Goal: Task Accomplishment & Management: Manage account settings

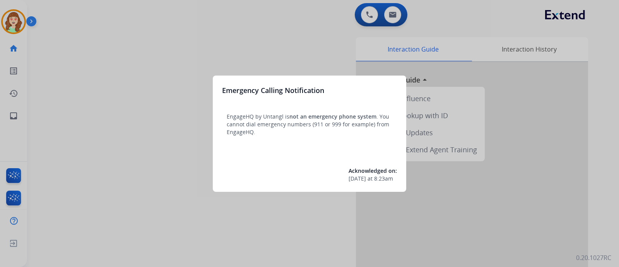
click at [8, 18] on div at bounding box center [309, 133] width 619 height 267
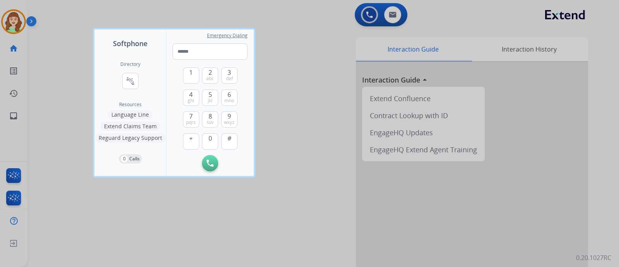
click at [403, 33] on div at bounding box center [309, 133] width 619 height 267
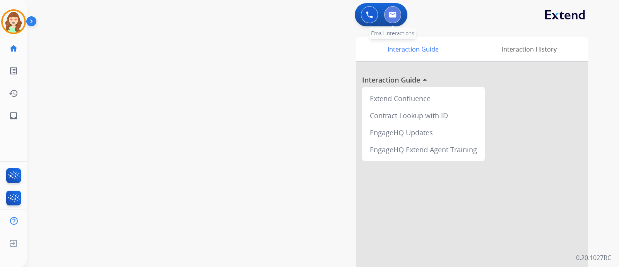
click at [391, 10] on button at bounding box center [392, 14] width 17 height 17
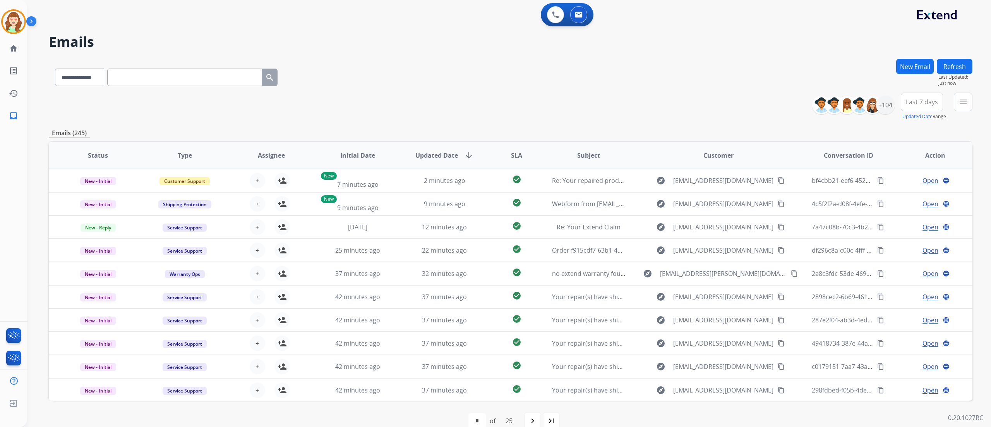
drag, startPoint x: 619, startPoint y: 2, endPoint x: 470, endPoint y: 101, distance: 178.7
click at [470, 101] on div "**********" at bounding box center [511, 107] width 924 height 28
click at [619, 104] on mat-icon "menu" at bounding box center [963, 101] width 9 height 9
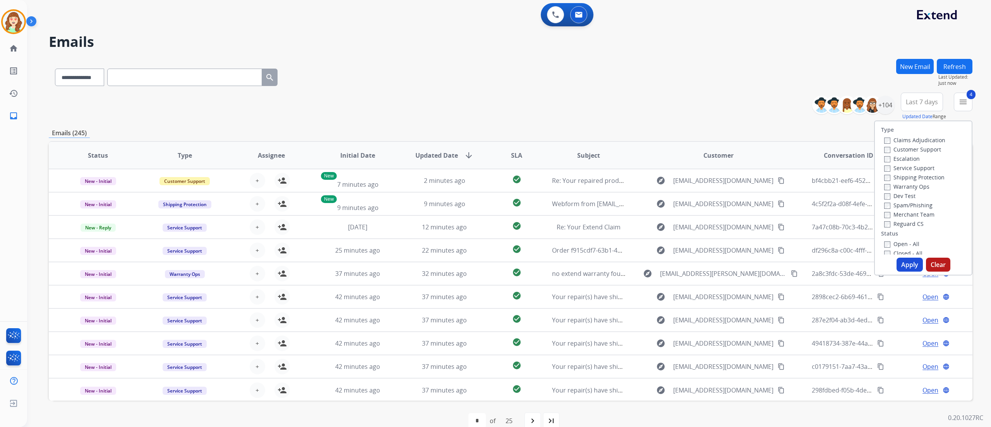
click at [619, 266] on button "Apply" at bounding box center [910, 264] width 26 height 14
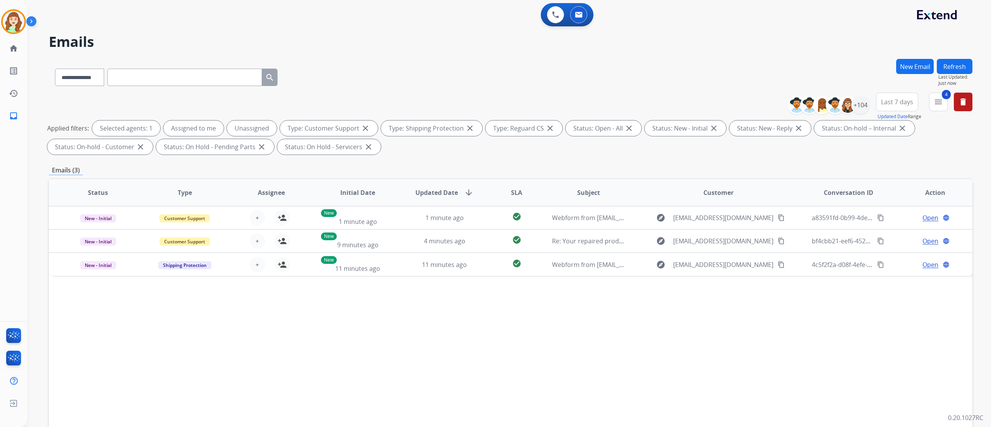
click at [619, 100] on span "Last 7 days" at bounding box center [897, 101] width 32 height 3
click at [619, 195] on div "Last 90 days" at bounding box center [894, 196] width 43 height 12
click at [619, 105] on div "+146" at bounding box center [860, 105] width 19 height 19
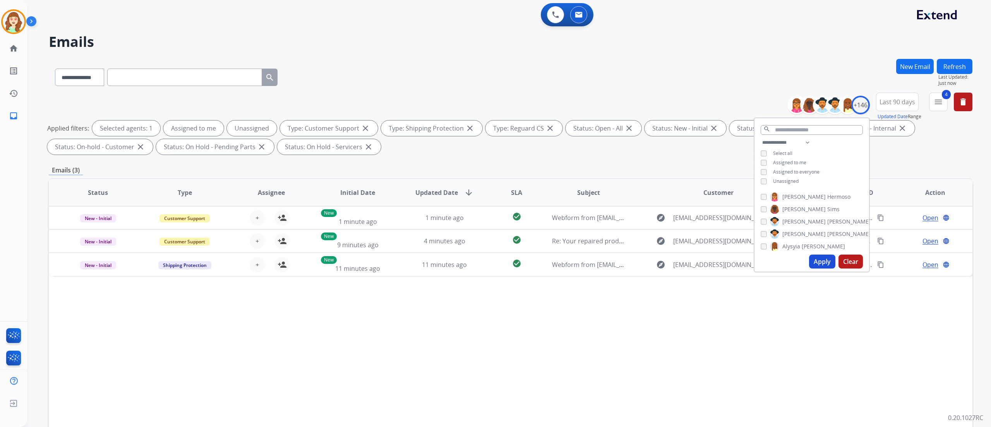
click at [619, 204] on img at bounding box center [774, 209] width 9 height 12
click at [619, 167] on div "**********" at bounding box center [812, 163] width 115 height 50
click at [619, 164] on div "**********" at bounding box center [812, 163] width 115 height 50
click at [619, 138] on select "**********" at bounding box center [787, 142] width 53 height 9
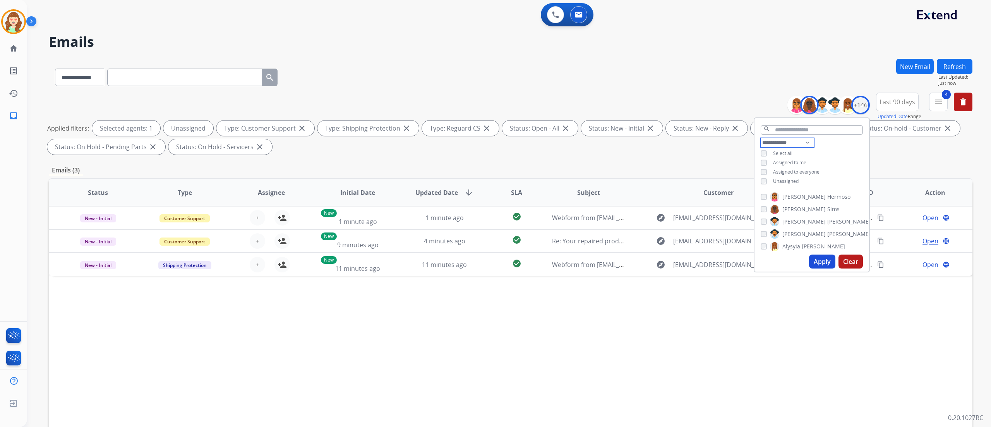
select select "**********"
click at [619, 138] on select "**********" at bounding box center [787, 142] width 53 height 9
click at [619, 209] on img at bounding box center [774, 212] width 9 height 12
click at [619, 263] on button "Apply" at bounding box center [822, 261] width 26 height 14
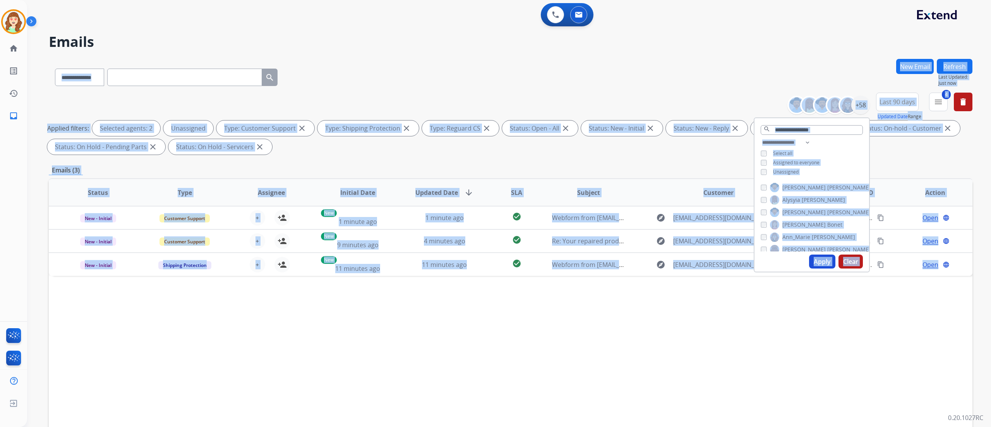
click at [619, 263] on div "**********" at bounding box center [499, 241] width 945 height 427
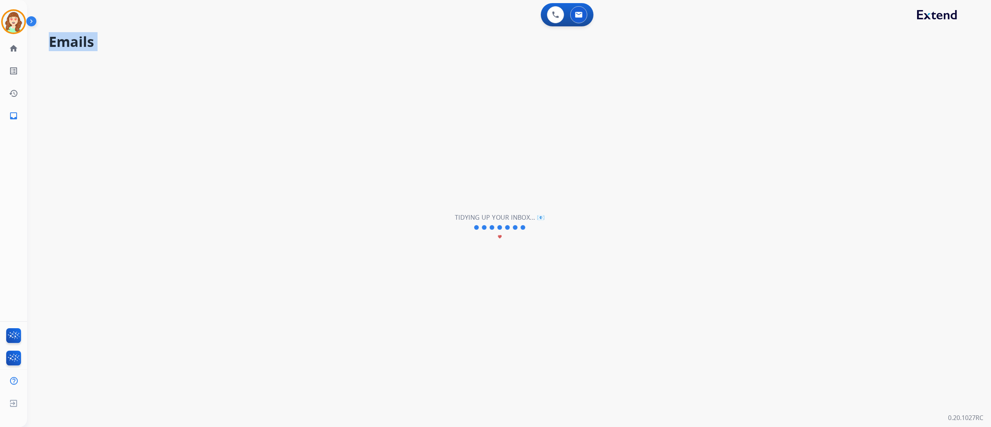
click at [619, 263] on div "**********" at bounding box center [499, 227] width 945 height 399
drag, startPoint x: 815, startPoint y: 263, endPoint x: 990, endPoint y: 271, distance: 175.5
click at [619, 266] on div "**********" at bounding box center [509, 213] width 964 height 427
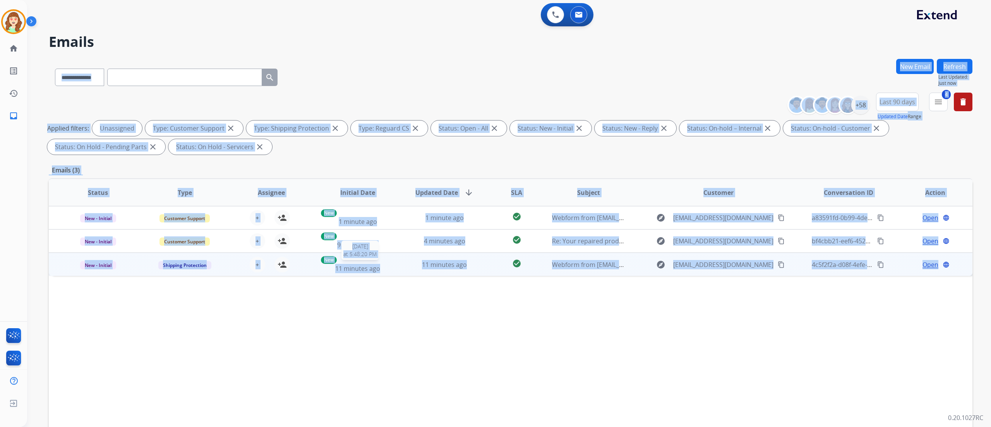
click at [384, 263] on div "New 11 minutes ago" at bounding box center [358, 264] width 74 height 17
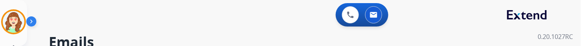
click at [67, 16] on div "0 Voice Interactions 0 Email Interactions" at bounding box center [299, 15] width 526 height 25
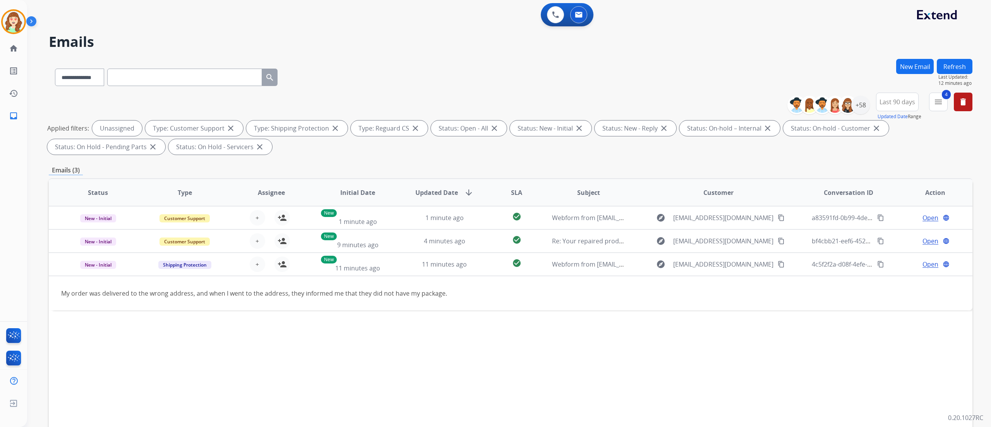
click at [619, 65] on button "New Email" at bounding box center [915, 66] width 38 height 15
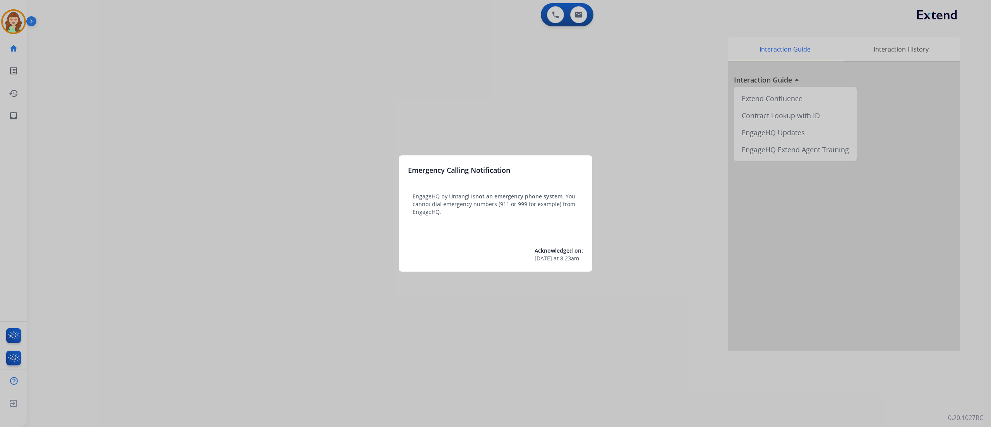
click at [222, 170] on div at bounding box center [495, 213] width 991 height 427
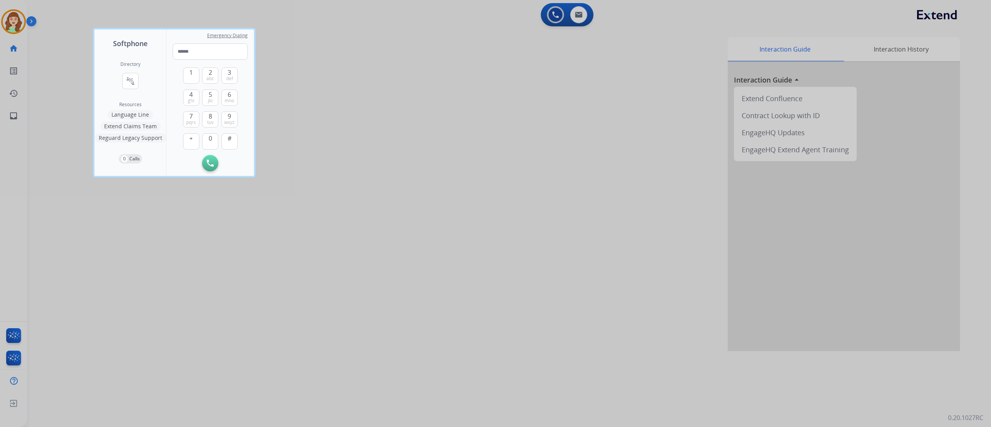
click at [19, 15] on div at bounding box center [495, 213] width 991 height 427
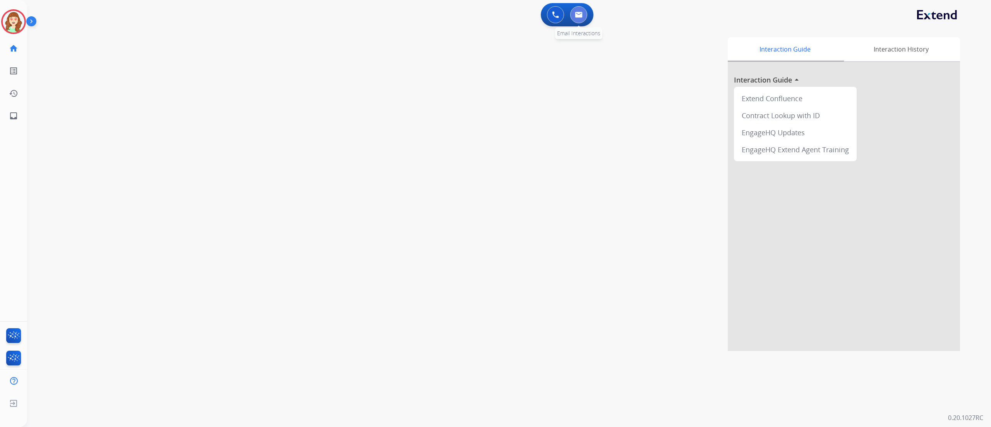
click at [581, 16] on img at bounding box center [579, 15] width 8 height 6
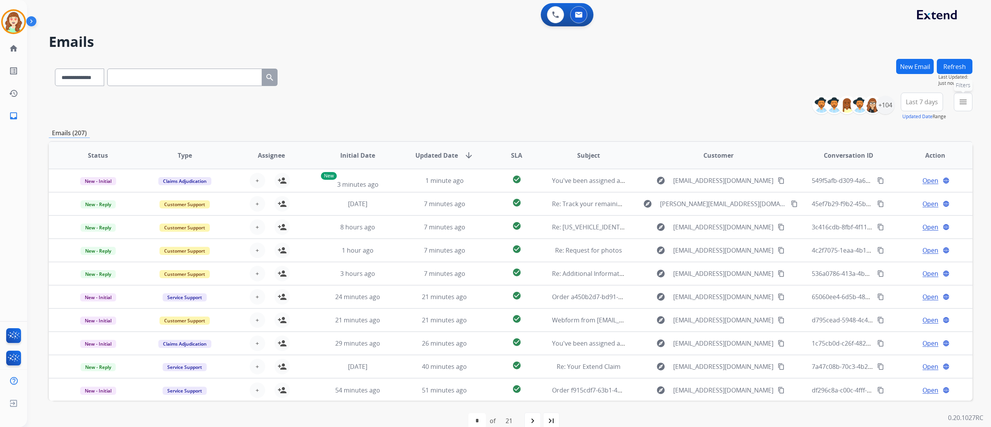
click at [962, 106] on mat-icon "menu" at bounding box center [963, 101] width 9 height 9
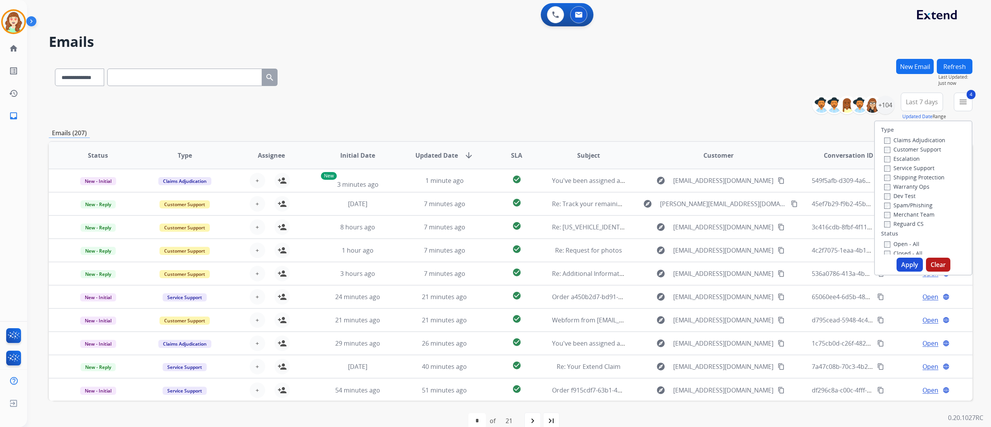
click at [903, 262] on button "Apply" at bounding box center [910, 264] width 26 height 14
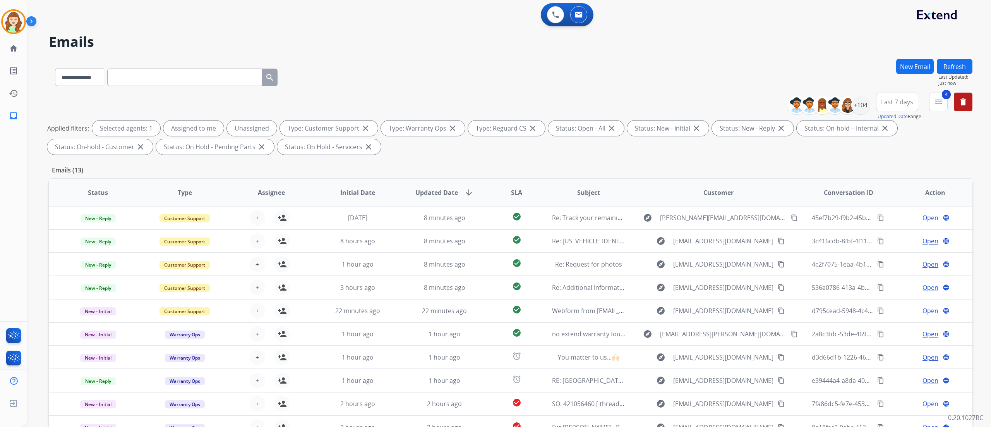
click at [892, 102] on span "Last 7 days" at bounding box center [897, 101] width 32 height 3
click at [884, 191] on div "Last 90 days" at bounding box center [894, 196] width 43 height 12
click at [856, 97] on div "+104" at bounding box center [860, 105] width 19 height 19
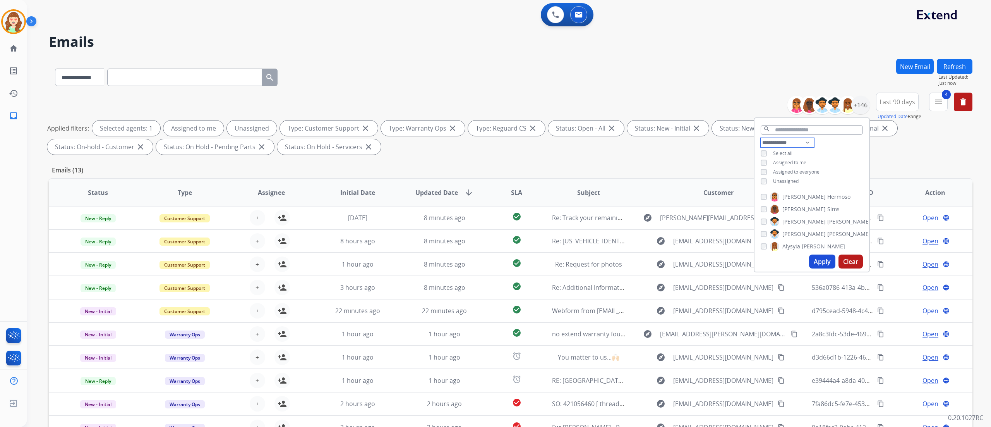
click at [770, 139] on select "**********" at bounding box center [787, 142] width 53 height 9
select select "**********"
click at [761, 138] on select "**********" at bounding box center [787, 142] width 53 height 9
click at [934, 98] on mat-icon "menu" at bounding box center [938, 101] width 9 height 9
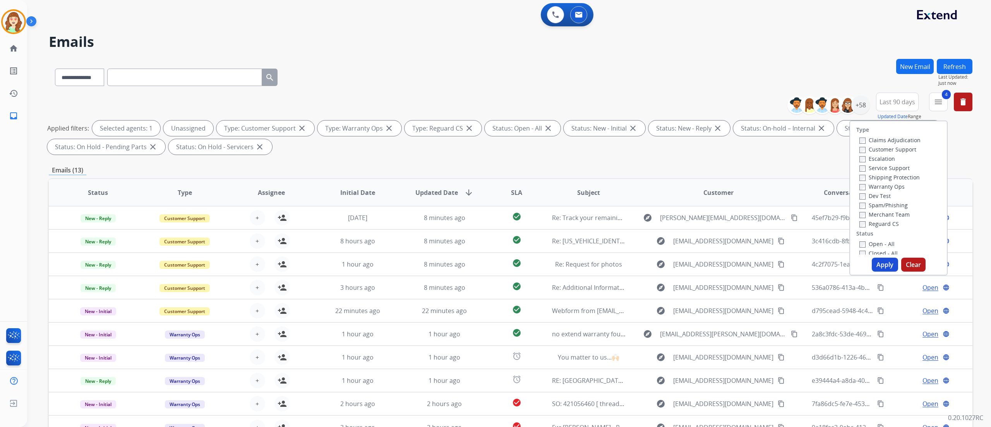
click at [881, 266] on button "Apply" at bounding box center [885, 264] width 26 height 14
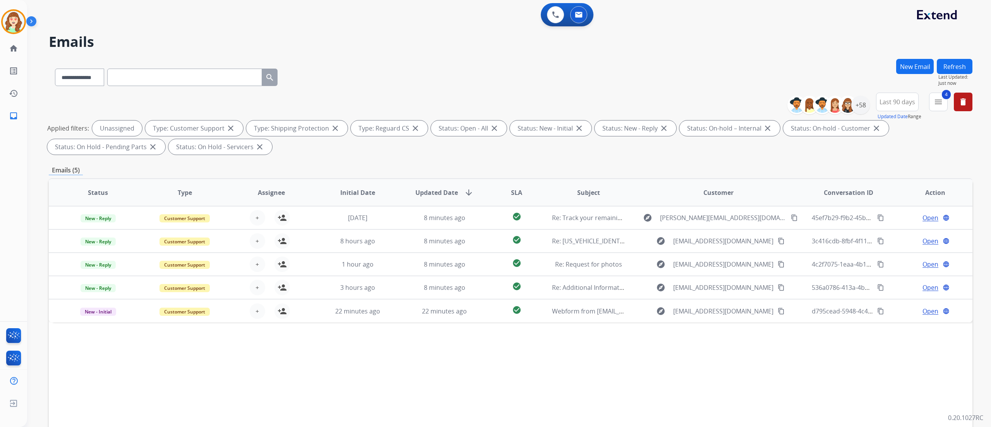
click at [864, 96] on div "+58" at bounding box center [831, 105] width 77 height 19
click at [859, 103] on div "+58" at bounding box center [860, 105] width 19 height 19
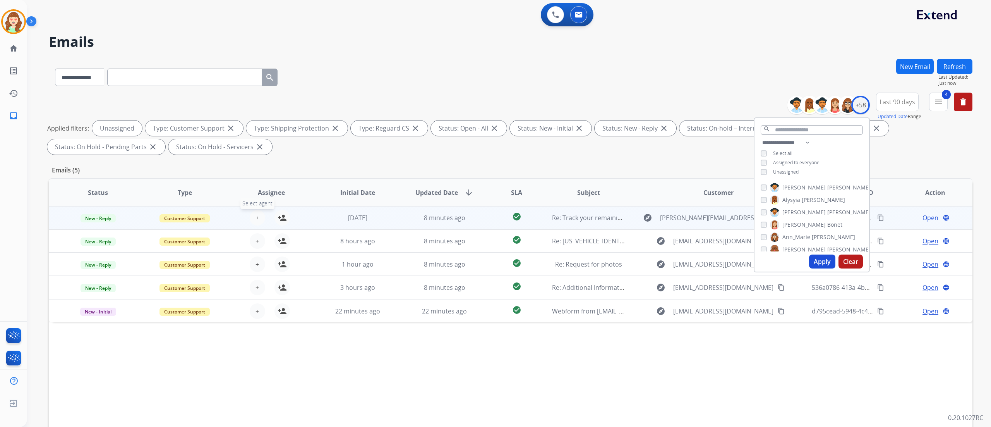
drag, startPoint x: 826, startPoint y: 262, endPoint x: 254, endPoint y: 217, distance: 573.5
click at [254, 217] on button "+ Select agent" at bounding box center [257, 217] width 15 height 15
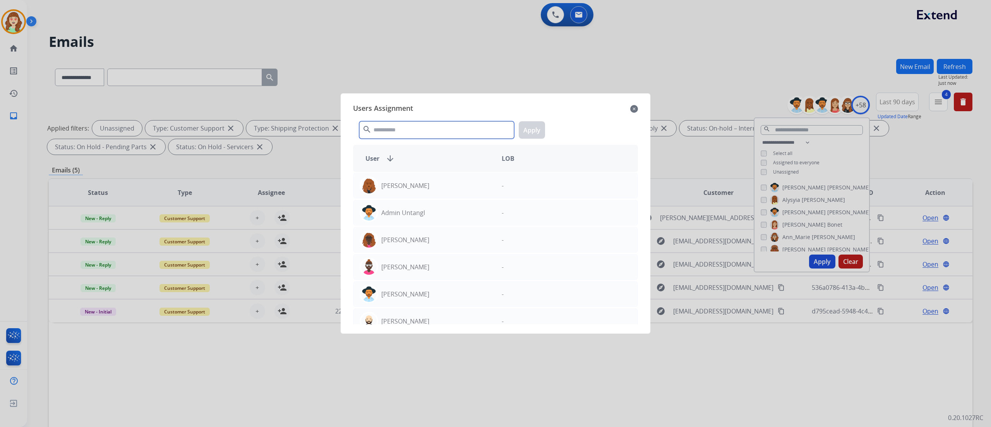
click at [406, 129] on input "text" at bounding box center [436, 129] width 155 height 17
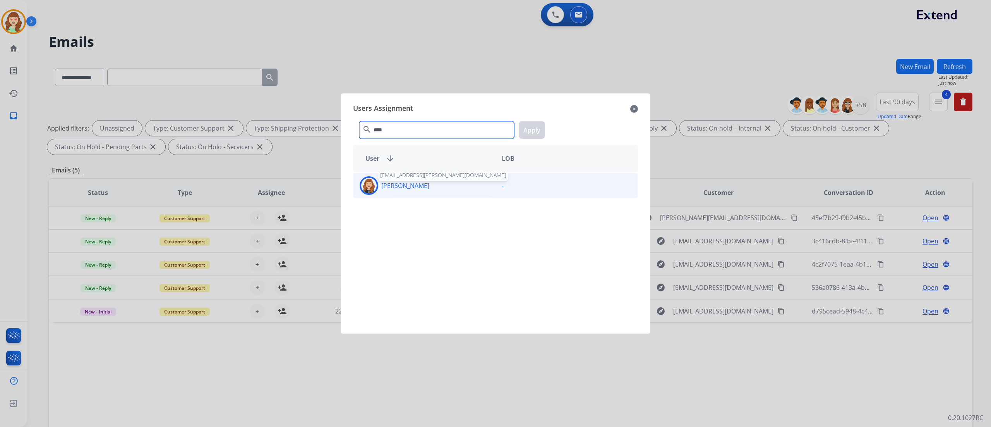
type input "****"
click at [409, 187] on p "Chantelle Mapp" at bounding box center [405, 185] width 48 height 9
click at [540, 130] on button "Apply" at bounding box center [532, 129] width 26 height 17
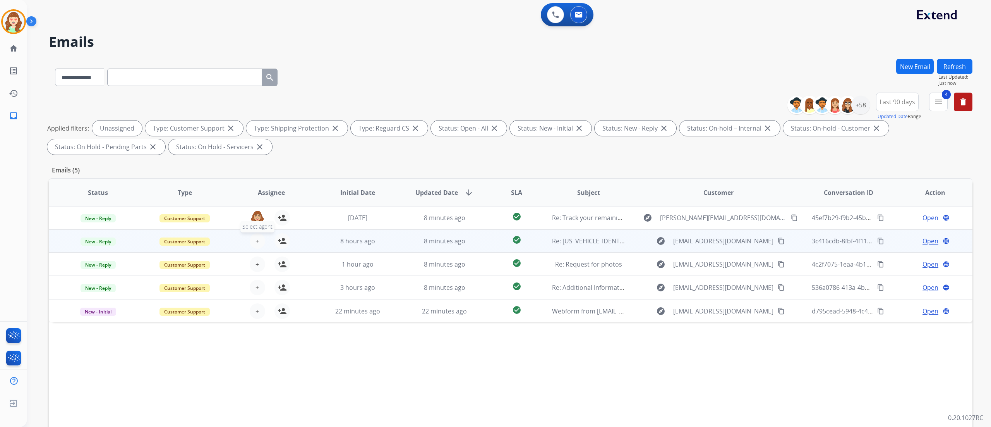
click at [258, 242] on button "+ Select agent" at bounding box center [257, 240] width 15 height 15
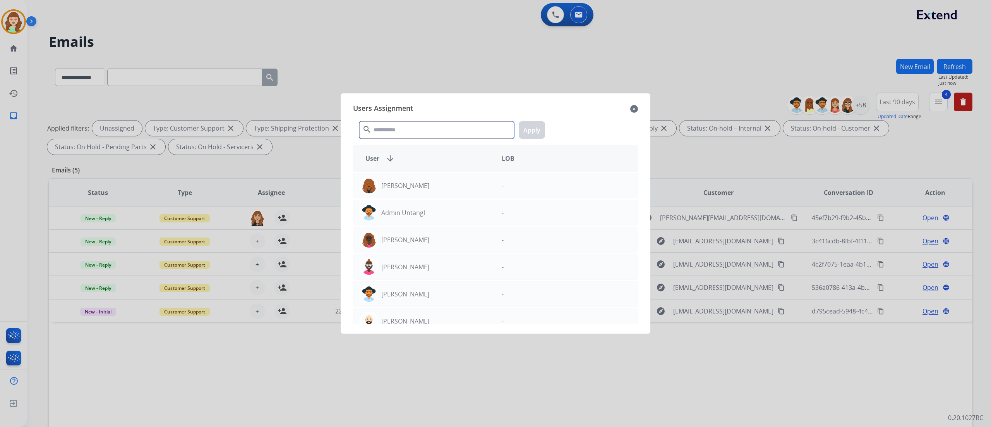
click at [434, 128] on input "text" at bounding box center [436, 129] width 155 height 17
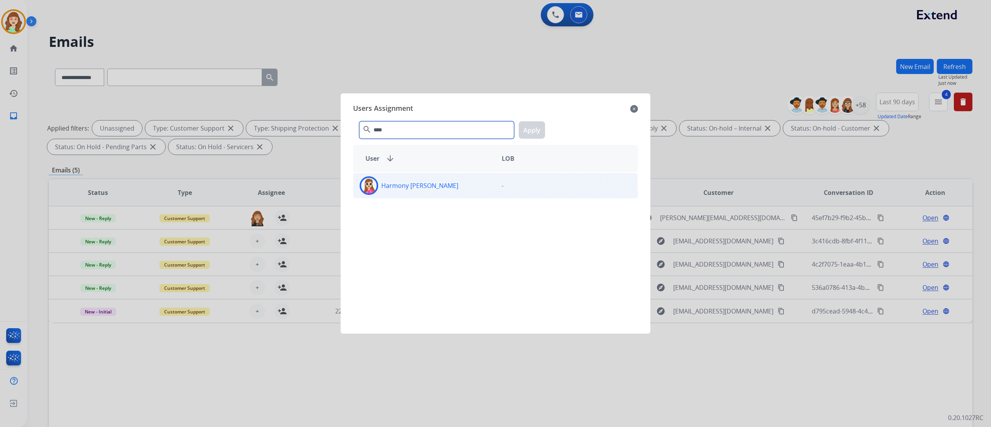
type input "****"
click at [451, 188] on div "Harmony Busick" at bounding box center [424, 185] width 142 height 19
click at [532, 133] on button "Apply" at bounding box center [532, 129] width 26 height 17
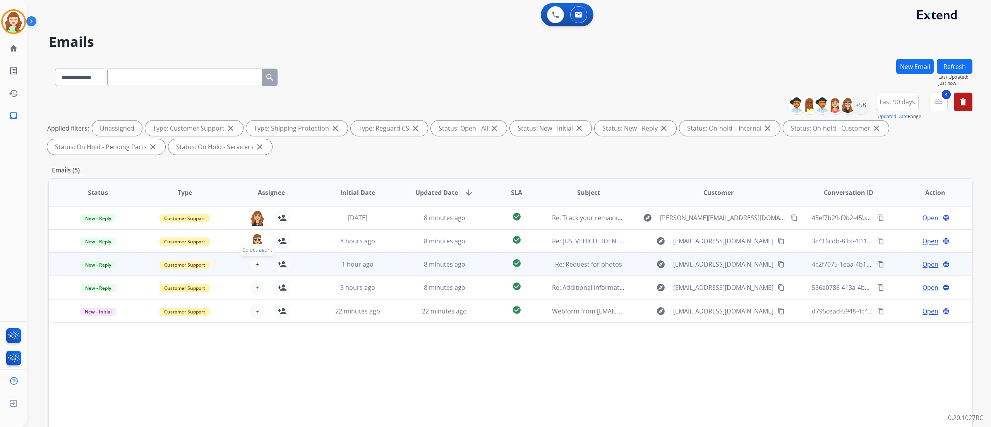
click at [256, 262] on span "+" at bounding box center [257, 263] width 3 height 9
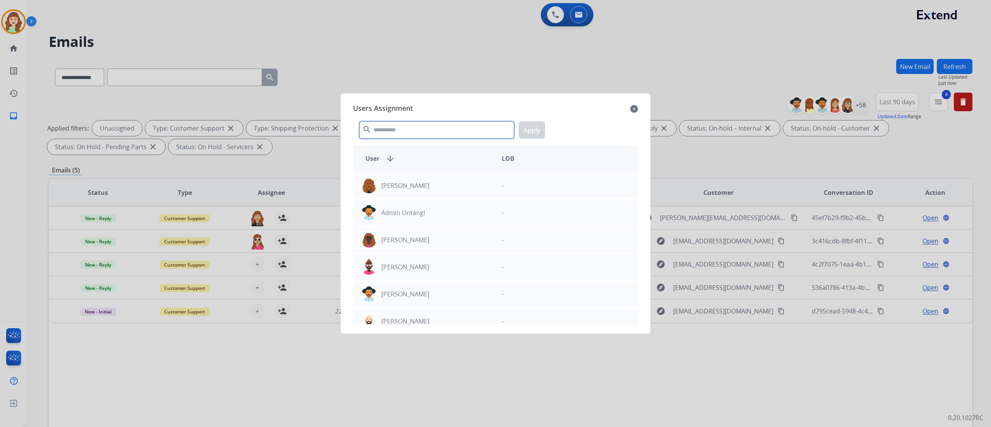
click at [414, 132] on input "text" at bounding box center [436, 129] width 155 height 17
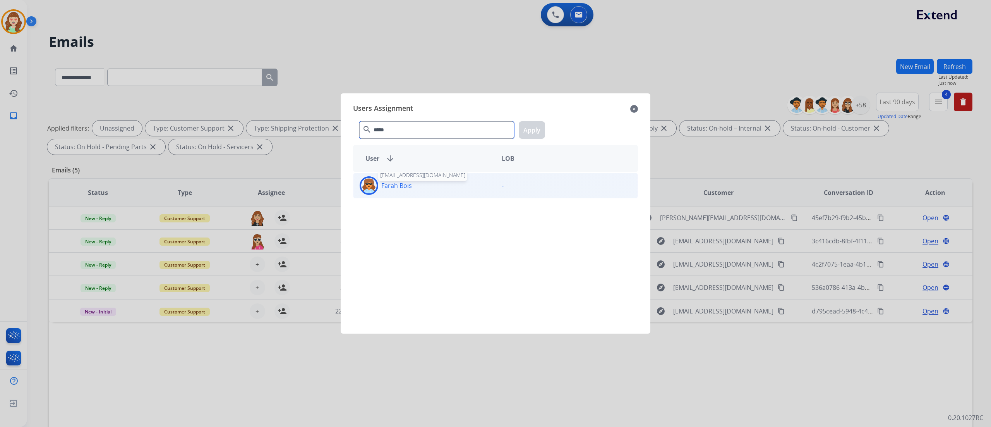
type input "*****"
click at [396, 185] on p "Farah Bois" at bounding box center [396, 185] width 31 height 9
click at [534, 128] on button "Apply" at bounding box center [532, 129] width 26 height 17
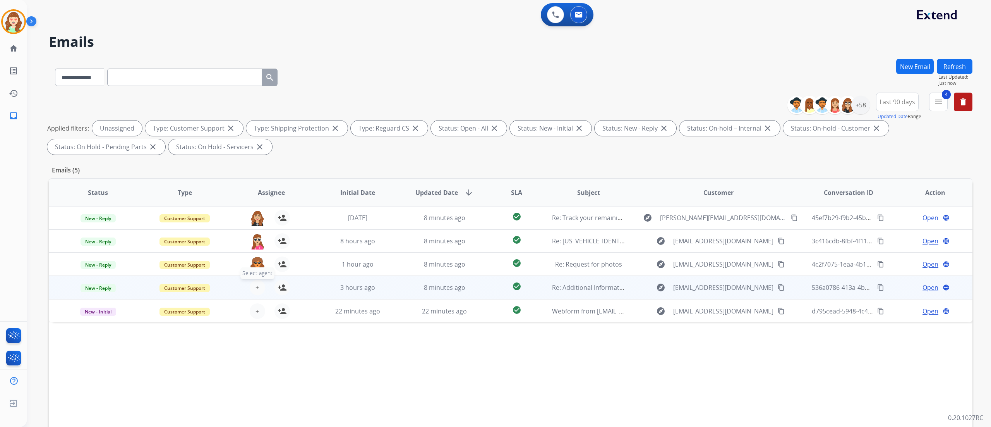
click at [256, 288] on span "+" at bounding box center [257, 287] width 3 height 9
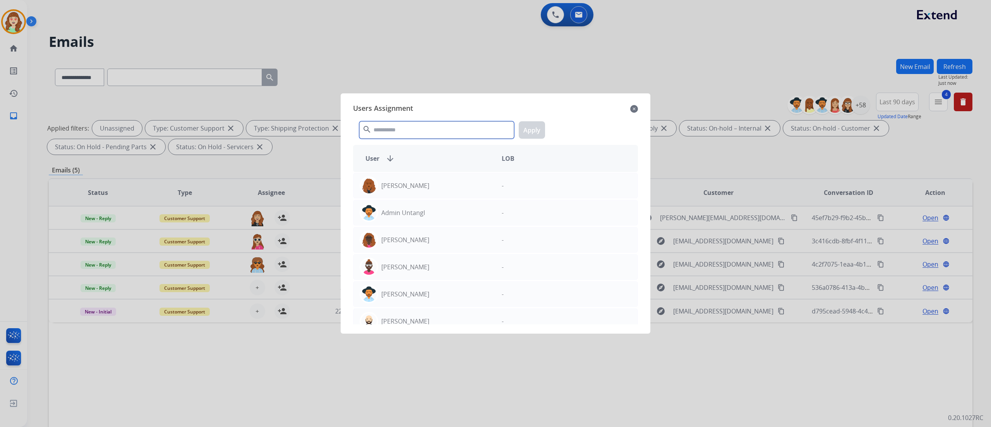
click at [465, 127] on input "text" at bounding box center [436, 129] width 155 height 17
type input "***"
click at [427, 288] on div "Roberta Jordan" at bounding box center [424, 294] width 142 height 19
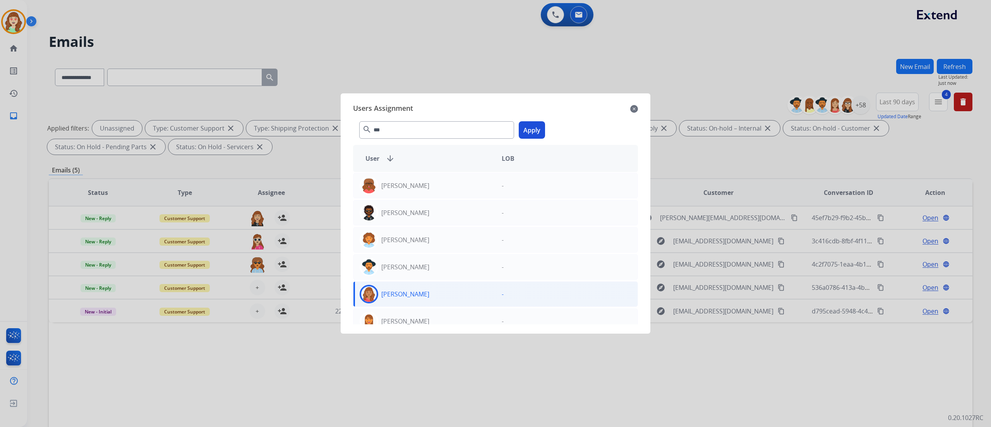
click at [530, 130] on button "Apply" at bounding box center [532, 129] width 26 height 17
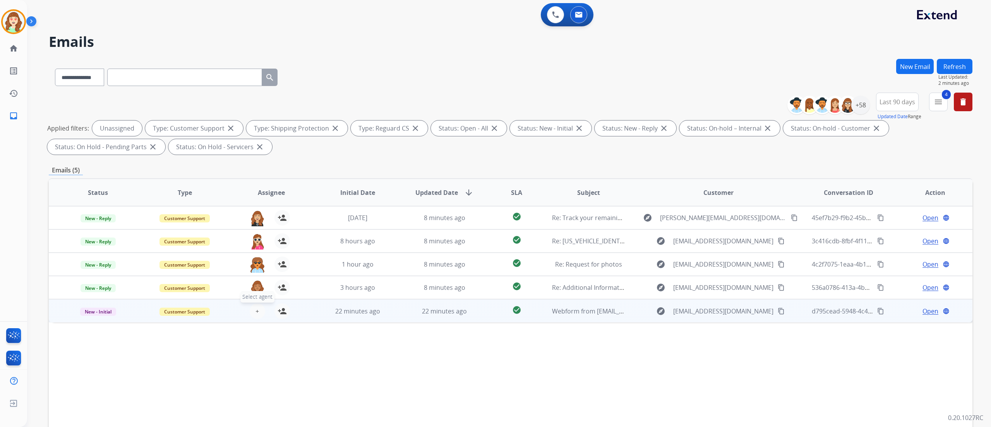
click at [261, 308] on button "+ Select agent" at bounding box center [257, 310] width 15 height 15
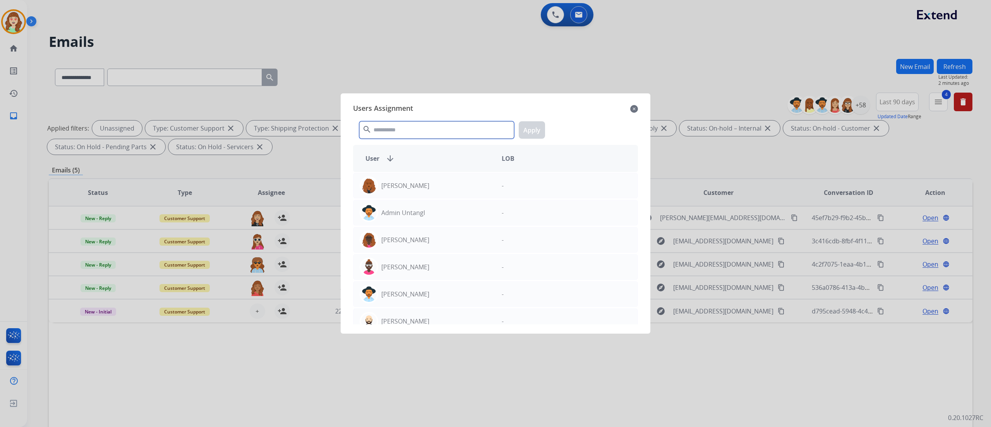
click at [425, 132] on input "text" at bounding box center [436, 129] width 155 height 17
type input "***"
click at [435, 207] on div "Ken Lewton" at bounding box center [424, 212] width 142 height 19
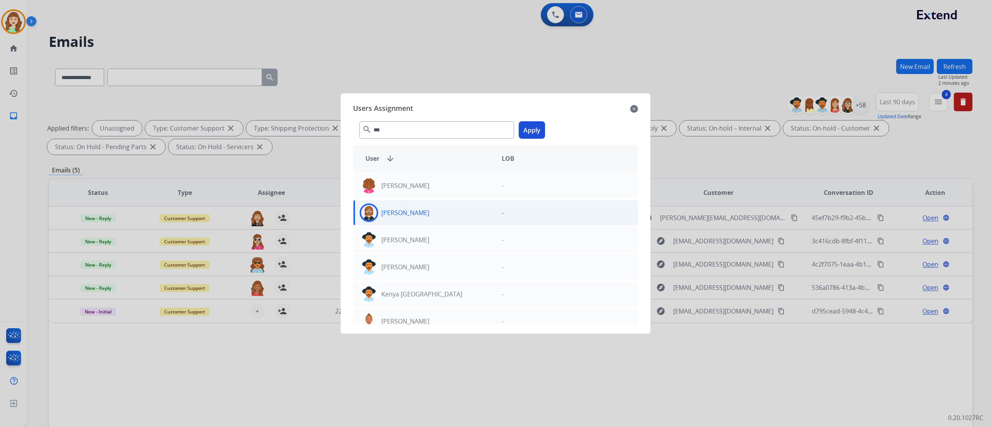
click at [526, 134] on button "Apply" at bounding box center [532, 129] width 26 height 17
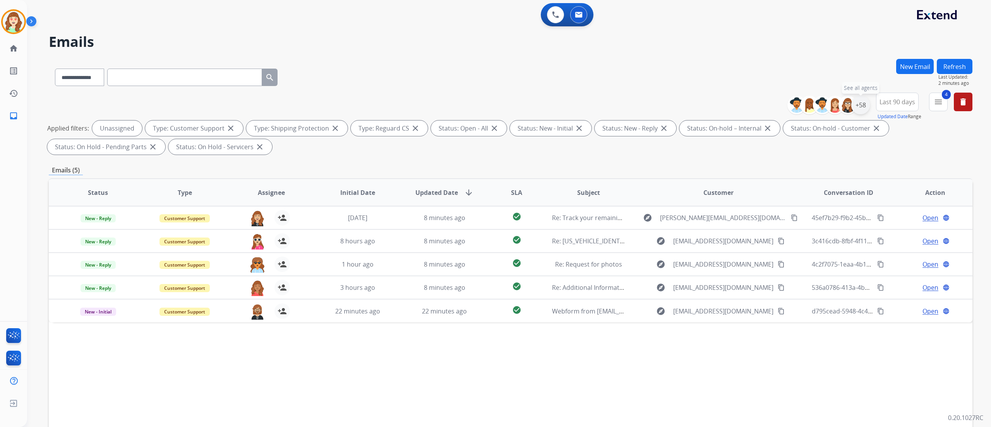
click at [858, 99] on div "+58" at bounding box center [860, 105] width 19 height 19
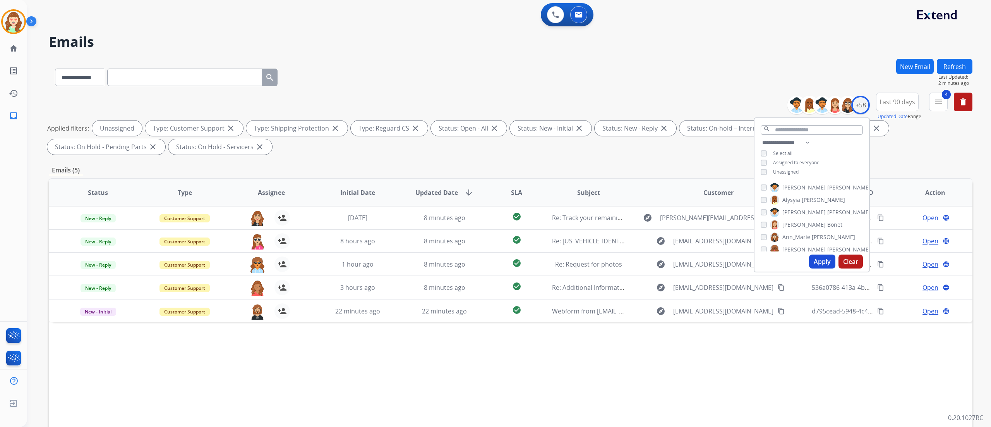
click at [820, 258] on button "Apply" at bounding box center [822, 261] width 26 height 14
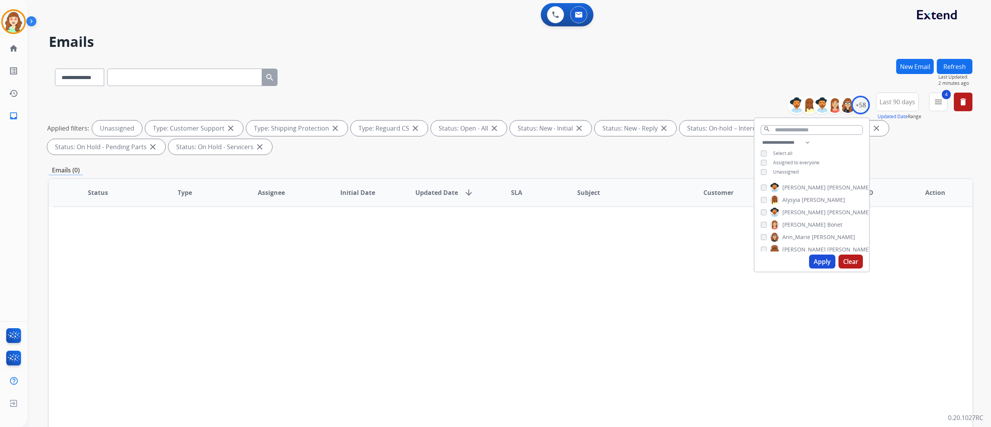
click at [98, 283] on div "Status Type Assignee Initial Date Updated Date arrow_downward SLA Subject Custo…" at bounding box center [511, 307] width 924 height 259
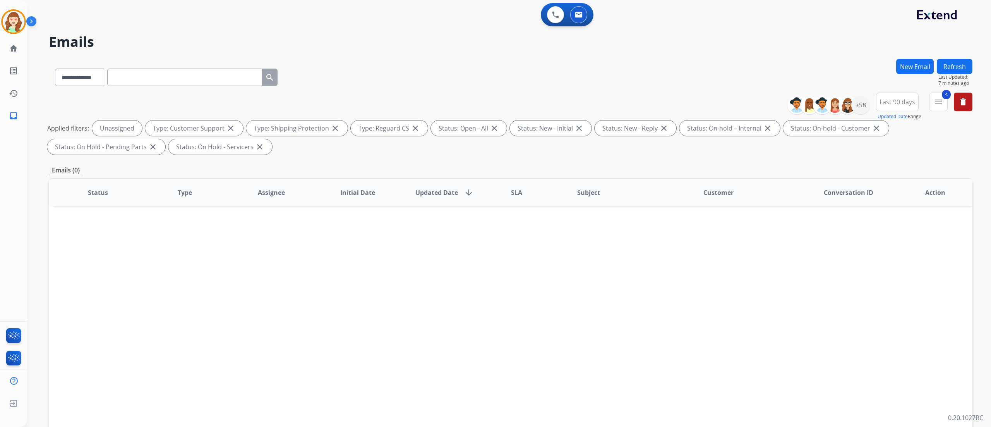
drag, startPoint x: 702, startPoint y: 51, endPoint x: 684, endPoint y: 61, distance: 20.6
click at [684, 61] on div "**********" at bounding box center [499, 241] width 945 height 427
click at [860, 110] on div "+58" at bounding box center [860, 105] width 19 height 19
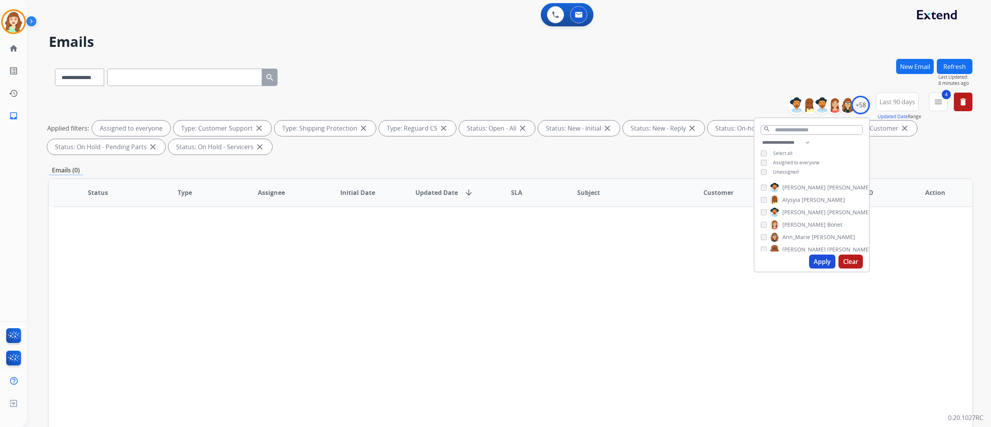
click at [818, 262] on button "Apply" at bounding box center [822, 261] width 26 height 14
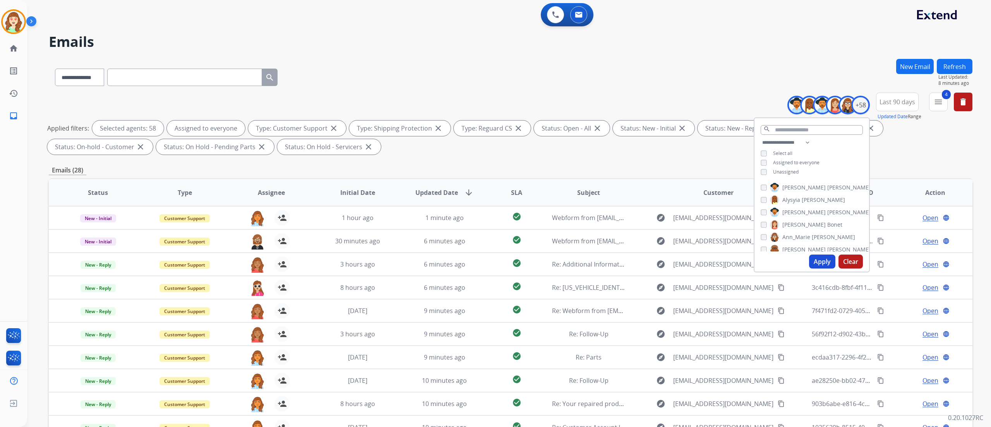
click at [495, 164] on div "**********" at bounding box center [511, 268] width 924 height 419
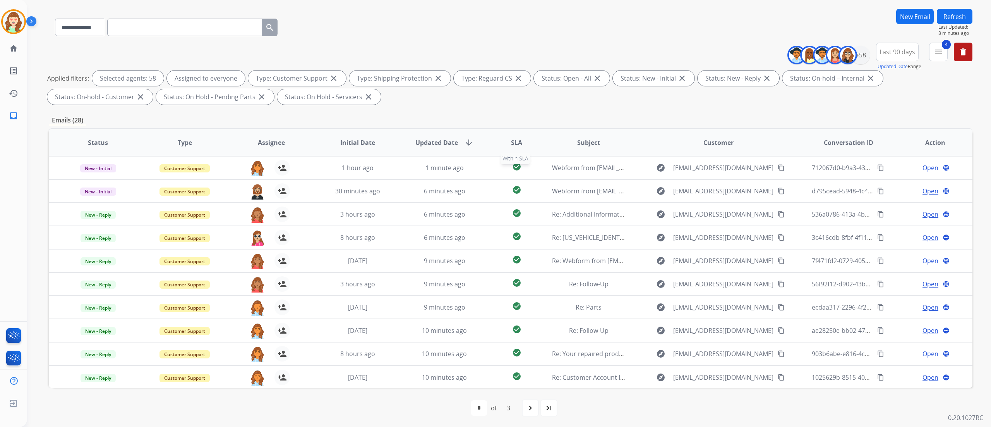
scroll to position [51, 0]
click at [528, 406] on mat-icon "navigate_next" at bounding box center [530, 406] width 9 height 9
select select "*"
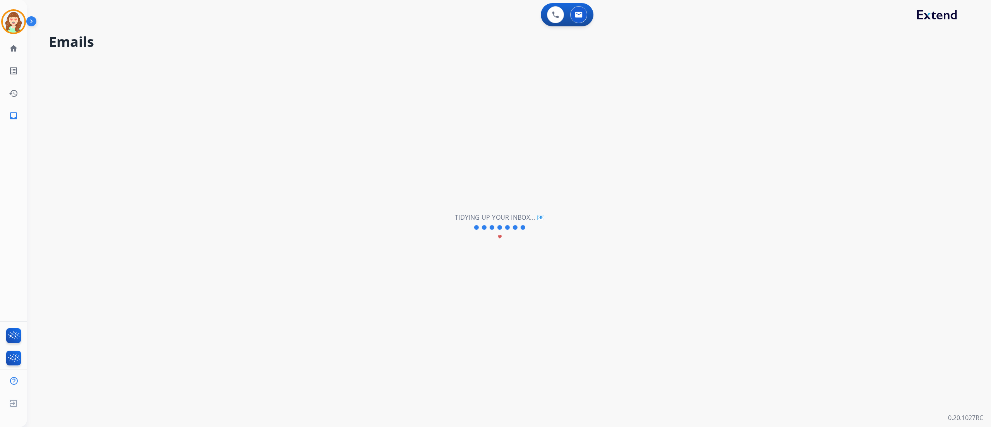
scroll to position [0, 0]
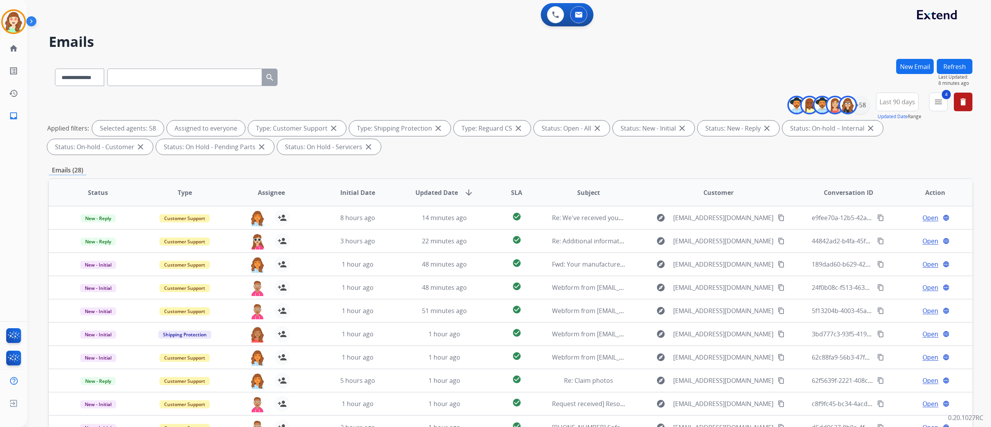
click at [990, 231] on div "**********" at bounding box center [509, 213] width 964 height 427
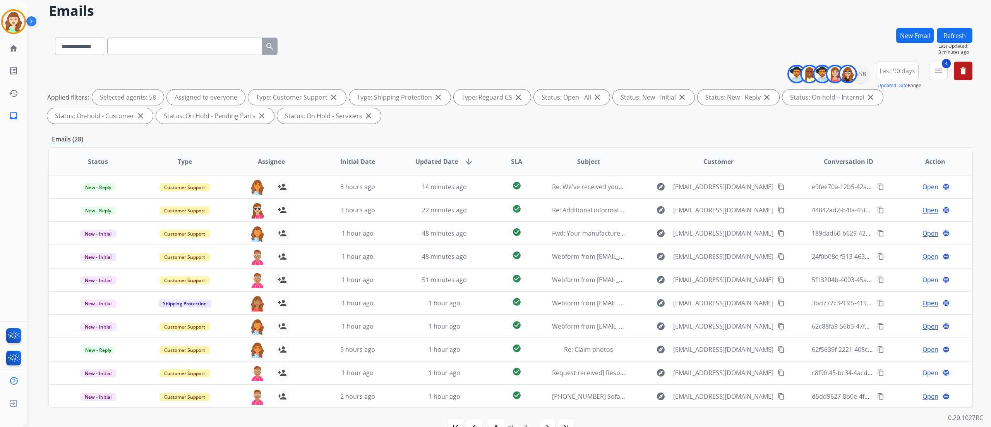
scroll to position [51, 0]
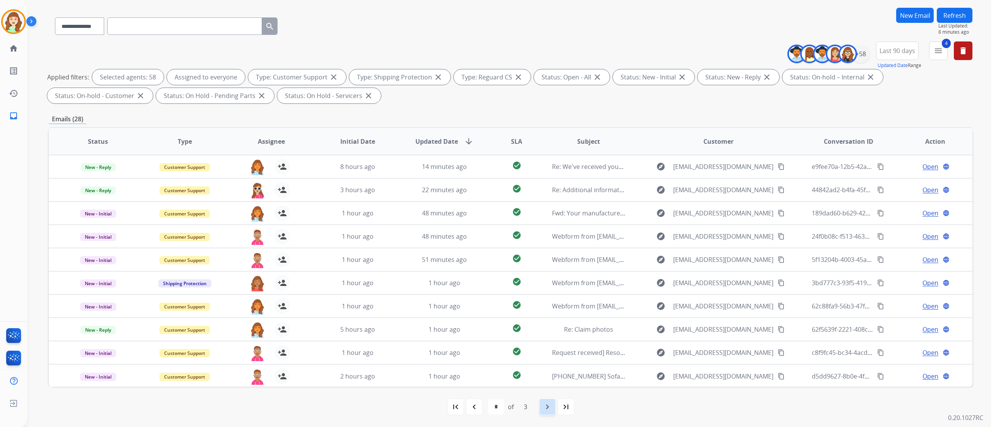
click at [543, 408] on mat-icon "navigate_next" at bounding box center [547, 406] width 9 height 9
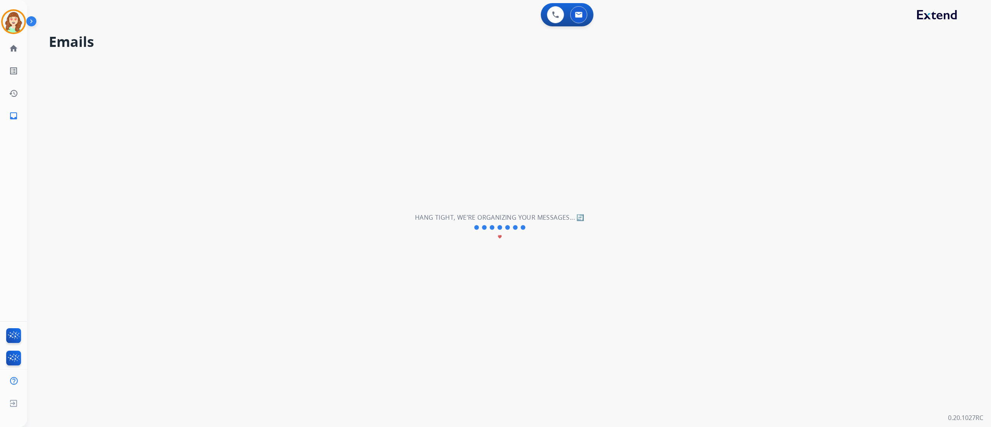
scroll to position [0, 0]
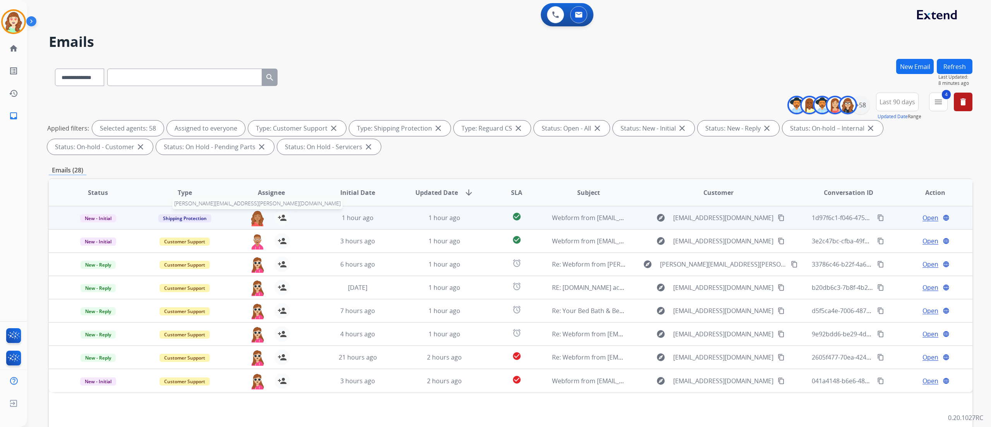
click at [257, 213] on img at bounding box center [257, 218] width 15 height 16
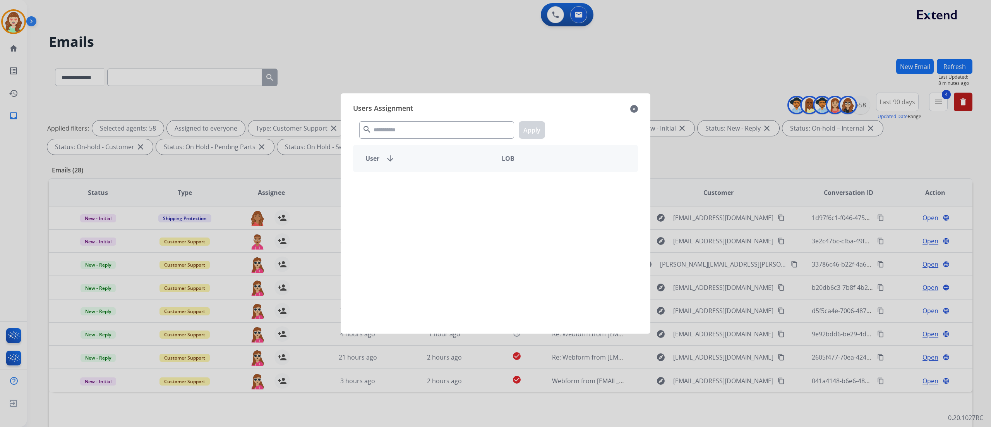
click at [417, 120] on div "search Apply" at bounding box center [495, 128] width 285 height 27
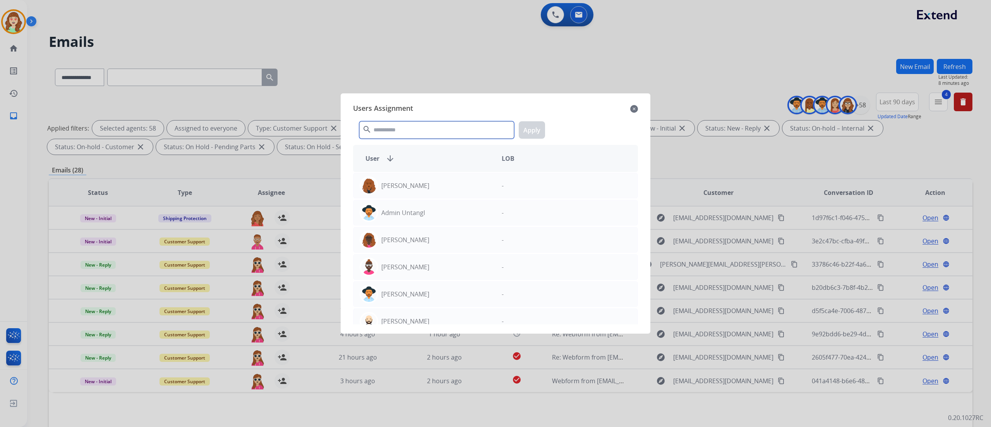
click at [398, 129] on input "text" at bounding box center [436, 129] width 155 height 17
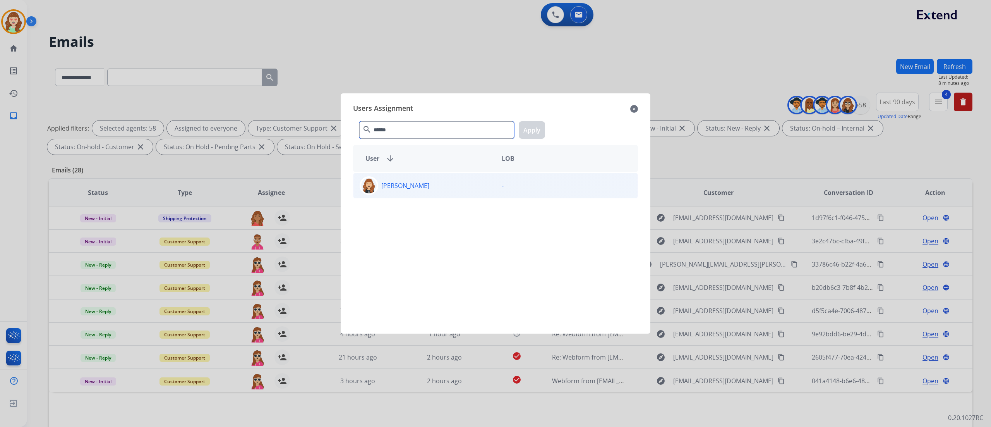
type input "******"
click at [430, 190] on div "Chantelle Mapp" at bounding box center [424, 185] width 142 height 19
click at [536, 125] on button "Apply" at bounding box center [532, 129] width 26 height 17
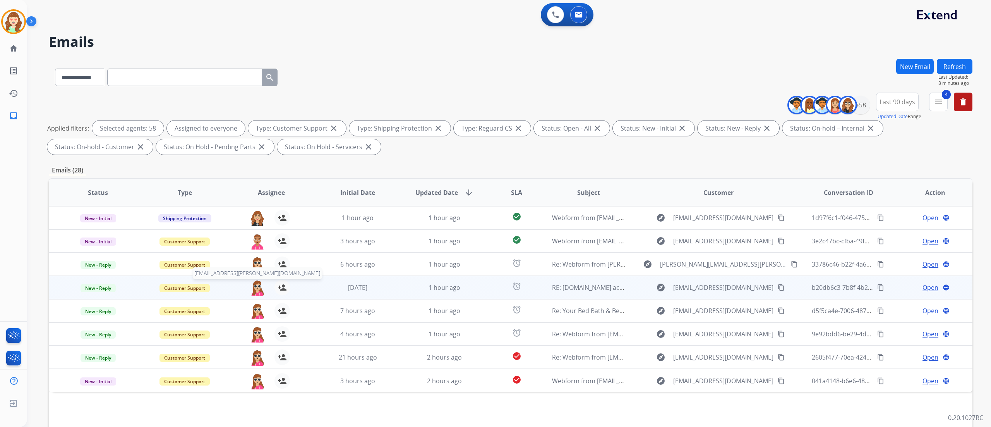
click at [261, 286] on img at bounding box center [257, 288] width 15 height 16
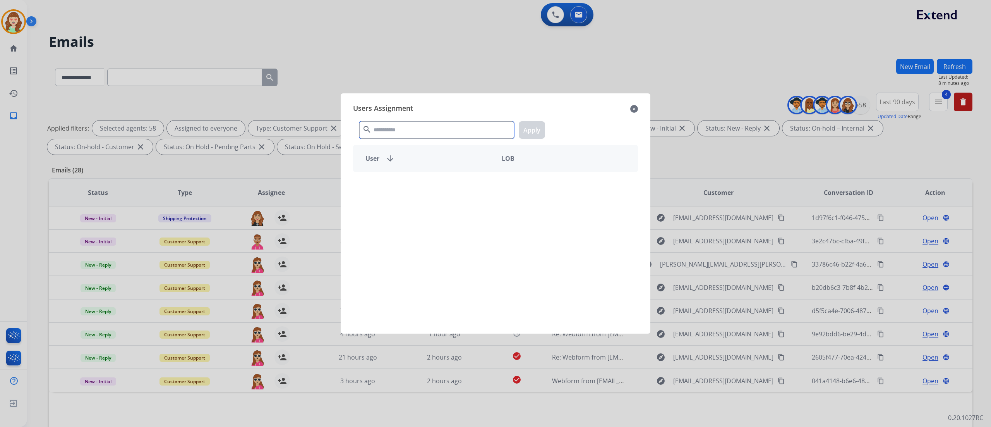
click at [390, 127] on input "text" at bounding box center [436, 129] width 155 height 17
type input "****"
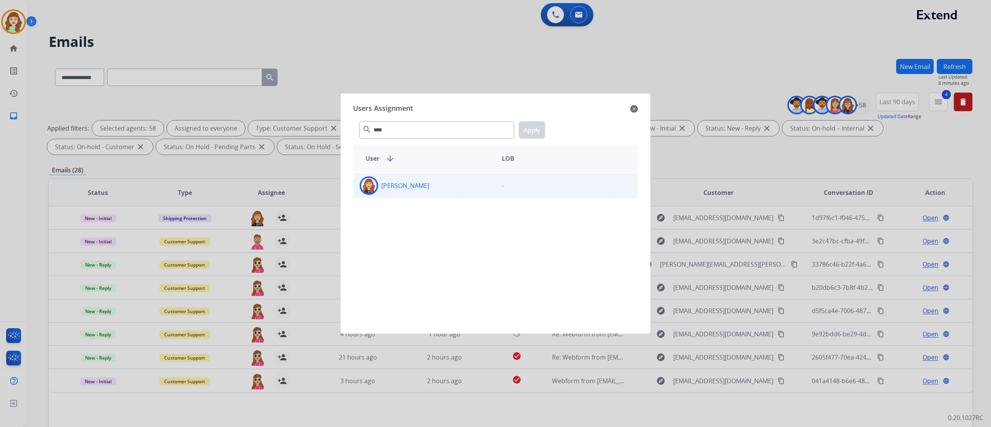
click at [453, 178] on div "Chantelle Mapp" at bounding box center [424, 185] width 142 height 19
click at [530, 133] on button "Apply" at bounding box center [532, 129] width 26 height 17
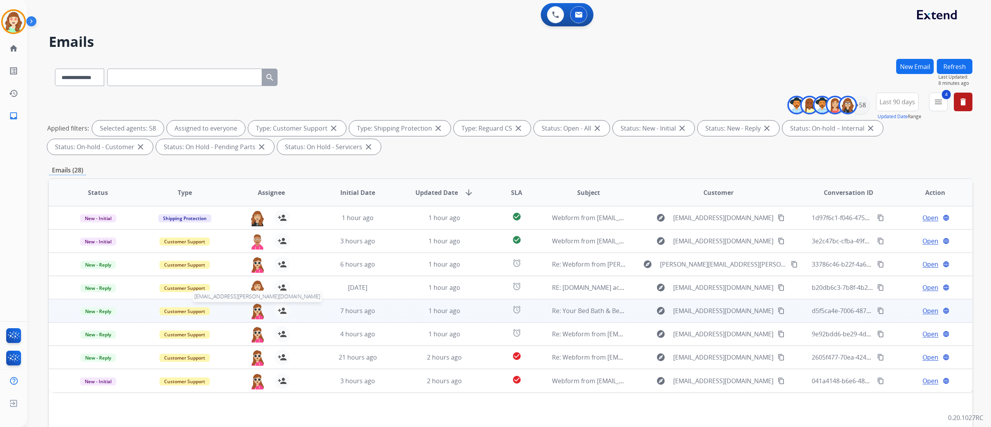
click at [253, 316] on img at bounding box center [257, 311] width 15 height 16
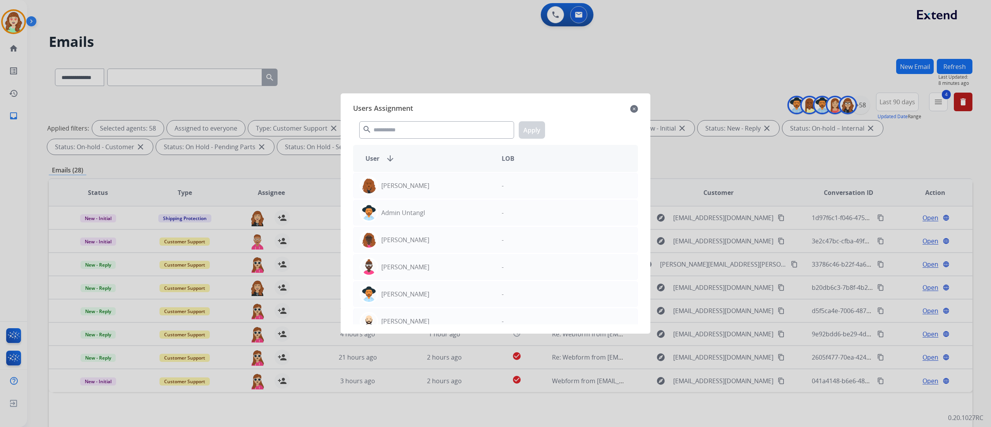
click at [635, 109] on mat-icon "close" at bounding box center [634, 108] width 8 height 9
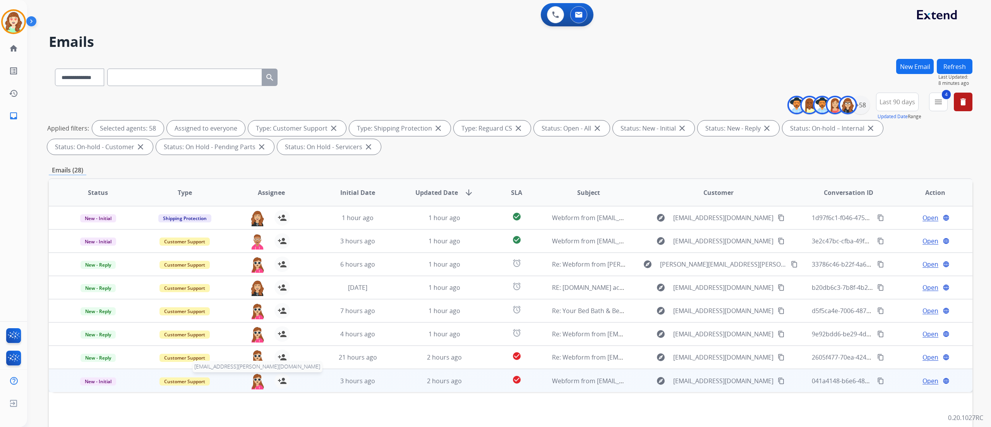
click at [257, 382] on img at bounding box center [257, 381] width 15 height 16
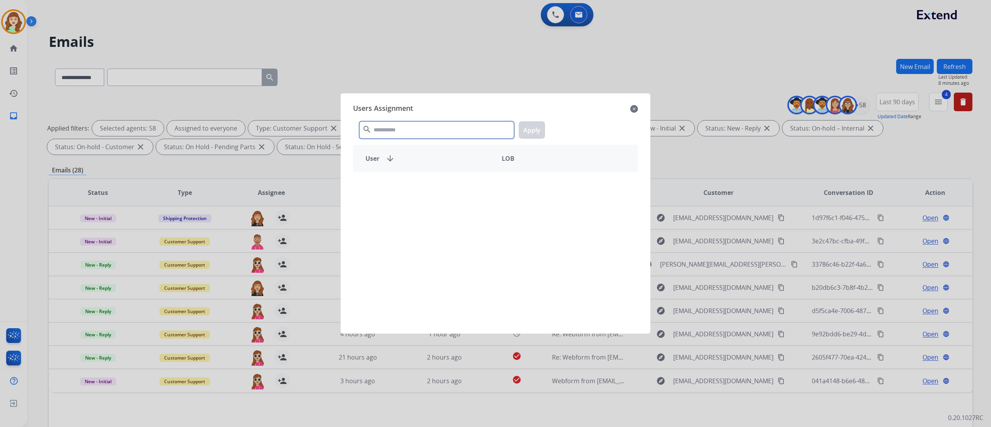
click at [414, 125] on input "text" at bounding box center [436, 129] width 155 height 17
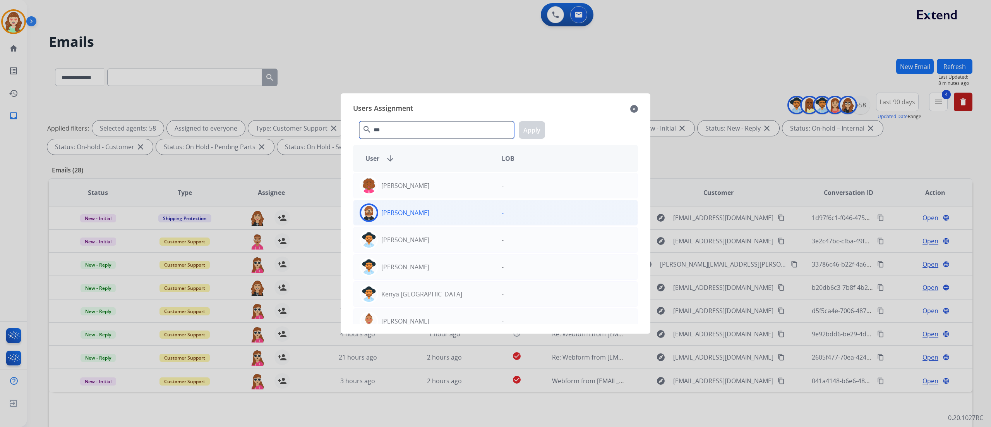
type input "***"
click at [452, 211] on div "Ken Lewton" at bounding box center [424, 212] width 142 height 19
click at [530, 130] on button "Apply" at bounding box center [532, 129] width 26 height 17
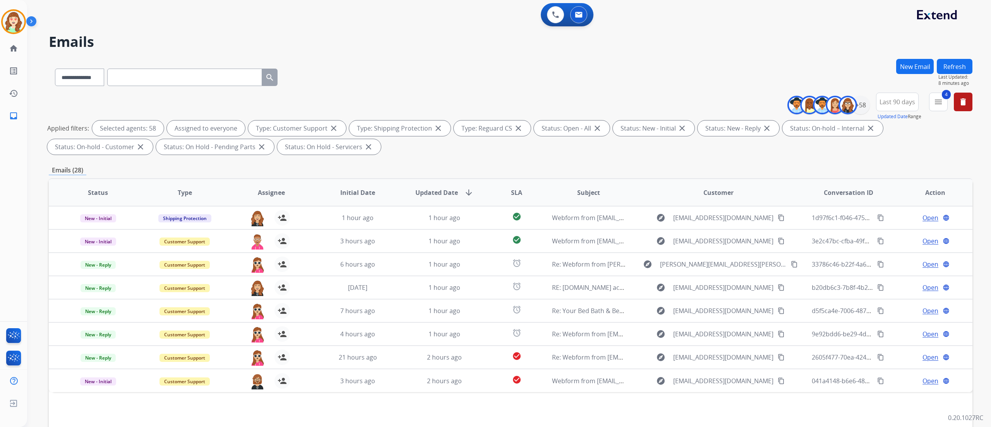
click at [981, 223] on div "**********" at bounding box center [509, 213] width 964 height 427
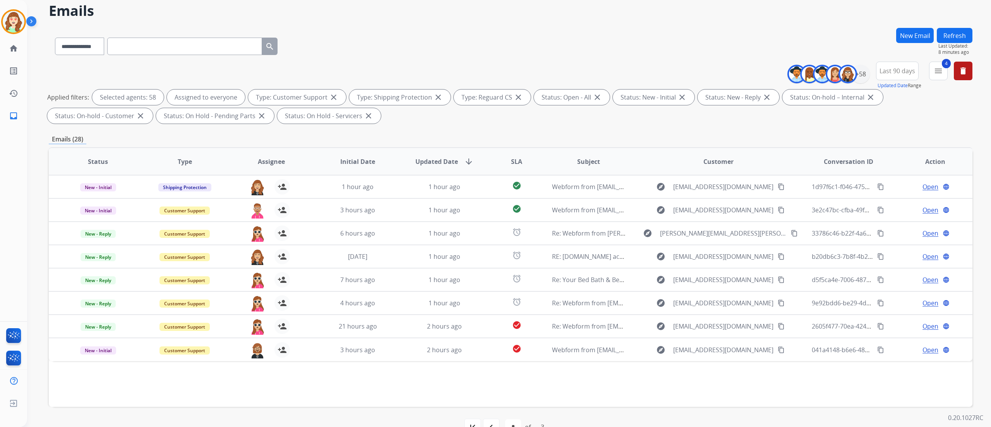
scroll to position [51, 0]
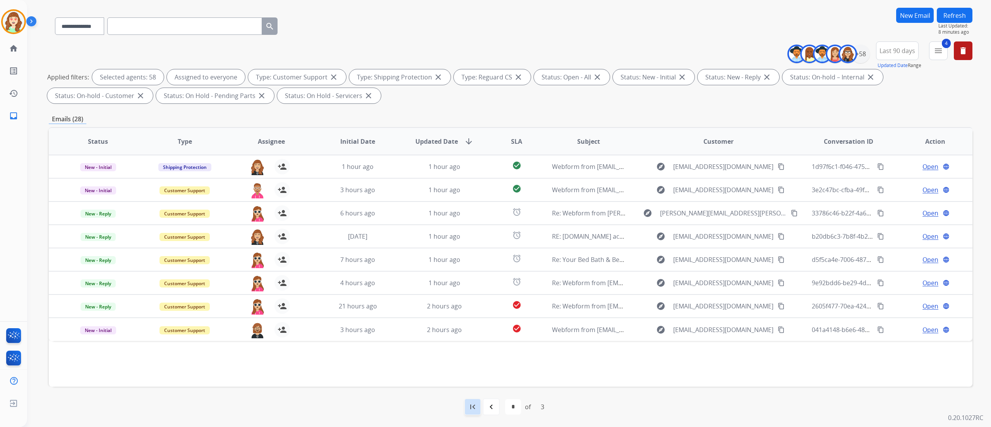
click at [474, 405] on mat-icon "first_page" at bounding box center [472, 406] width 9 height 9
select select "*"
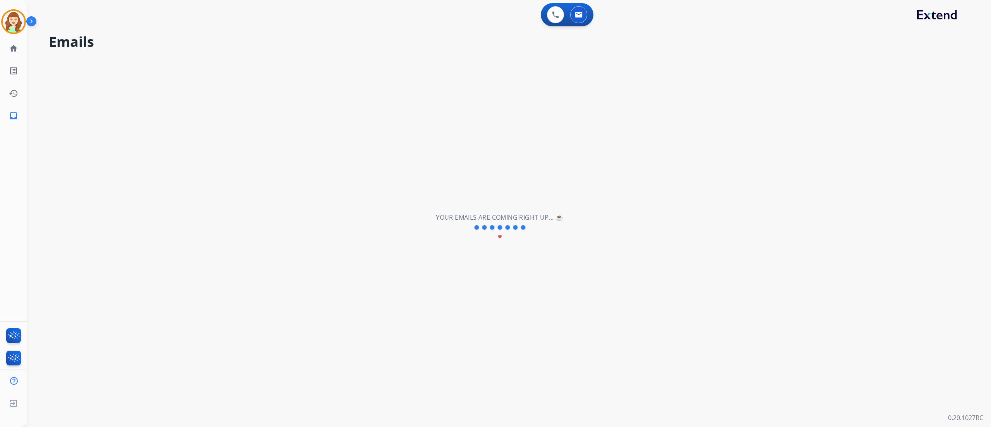
scroll to position [0, 0]
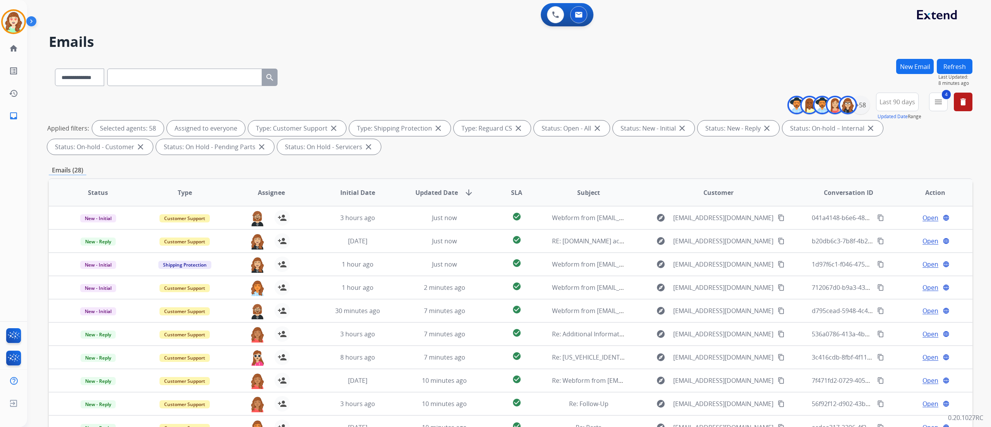
click at [985, 264] on div "**********" at bounding box center [509, 213] width 964 height 427
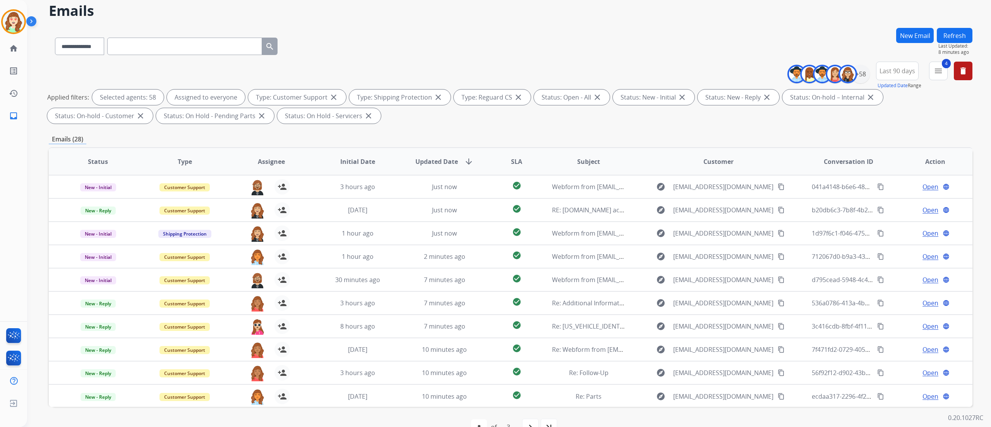
scroll to position [51, 0]
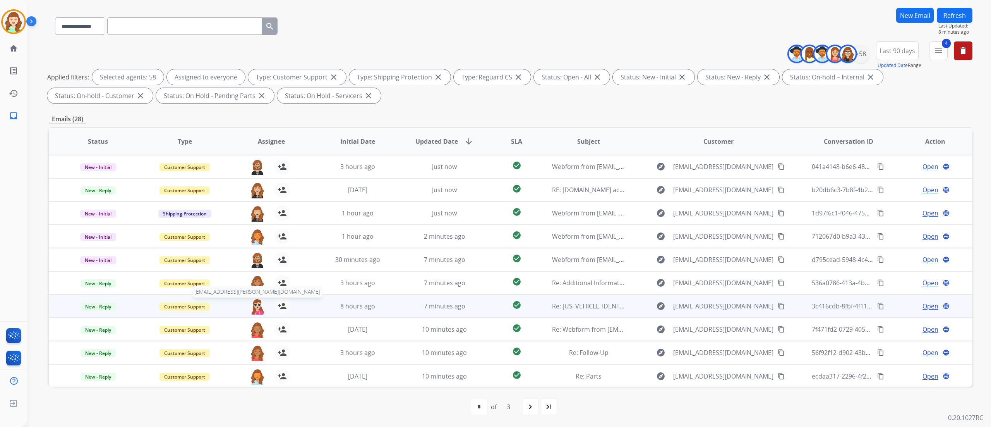
click at [255, 310] on img at bounding box center [257, 306] width 15 height 16
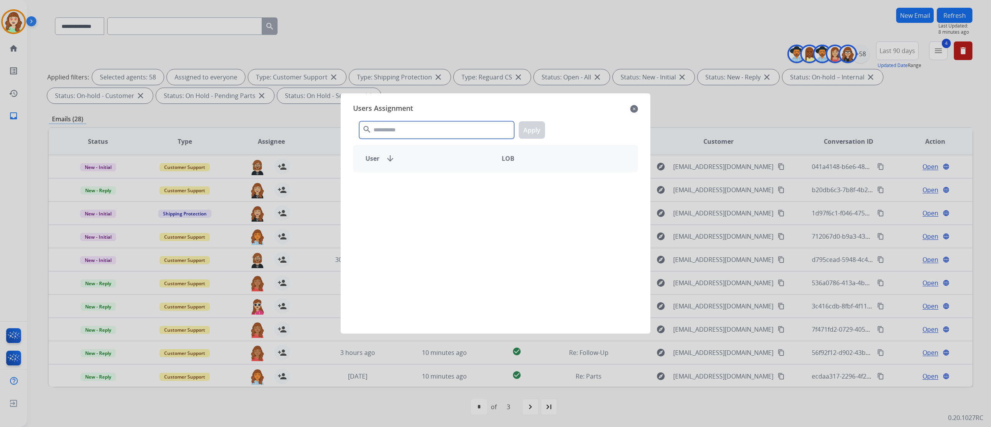
click at [395, 129] on input "text" at bounding box center [436, 129] width 155 height 17
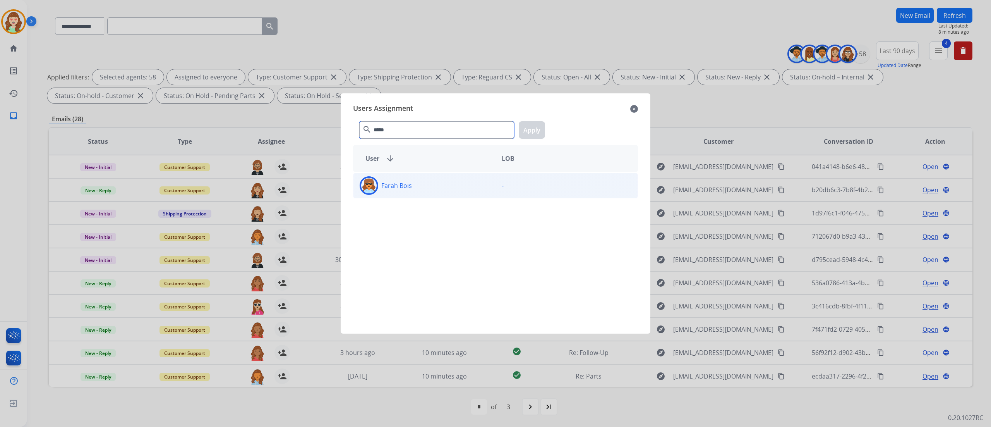
type input "*****"
click at [439, 181] on div "Farah Bois" at bounding box center [424, 185] width 142 height 19
click at [533, 131] on button "Apply" at bounding box center [532, 129] width 26 height 17
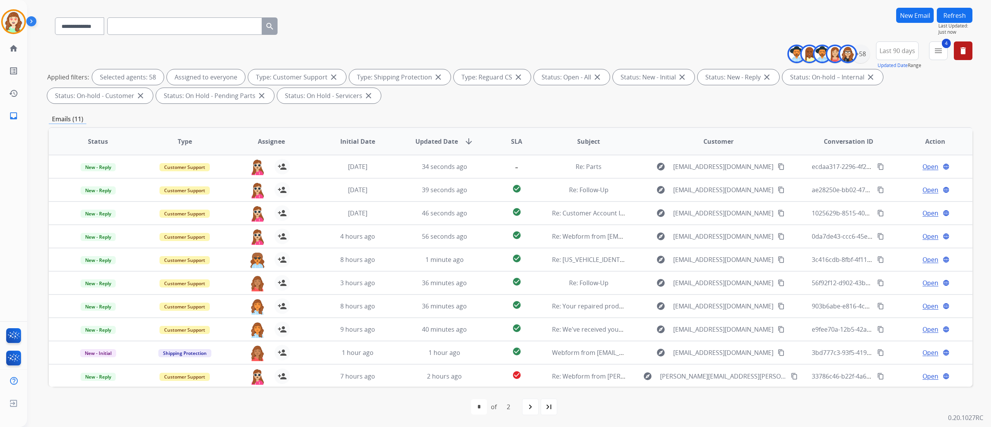
click at [41, 185] on div "**********" at bounding box center [499, 190] width 945 height 427
click at [866, 57] on div "+58" at bounding box center [860, 54] width 19 height 19
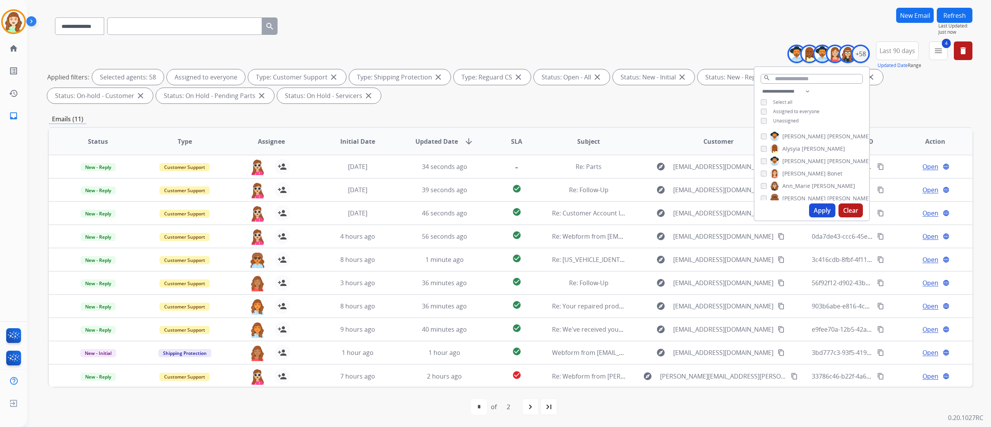
click at [819, 211] on button "Apply" at bounding box center [822, 210] width 26 height 14
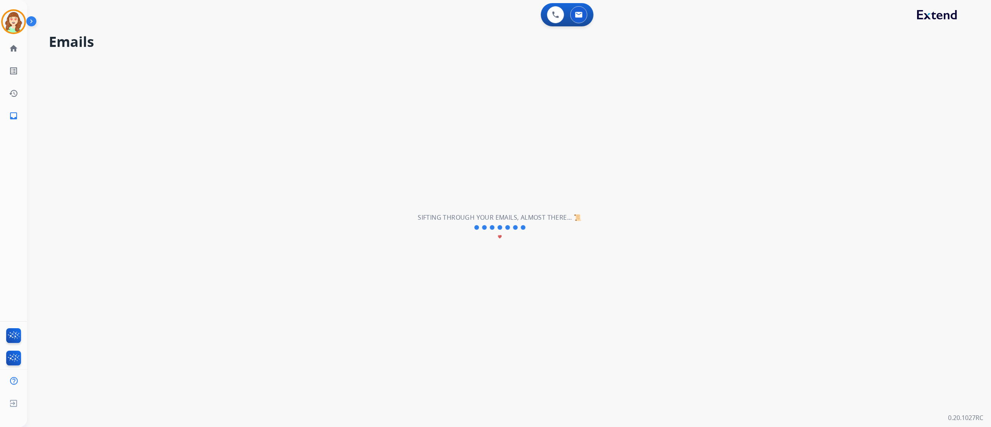
scroll to position [0, 0]
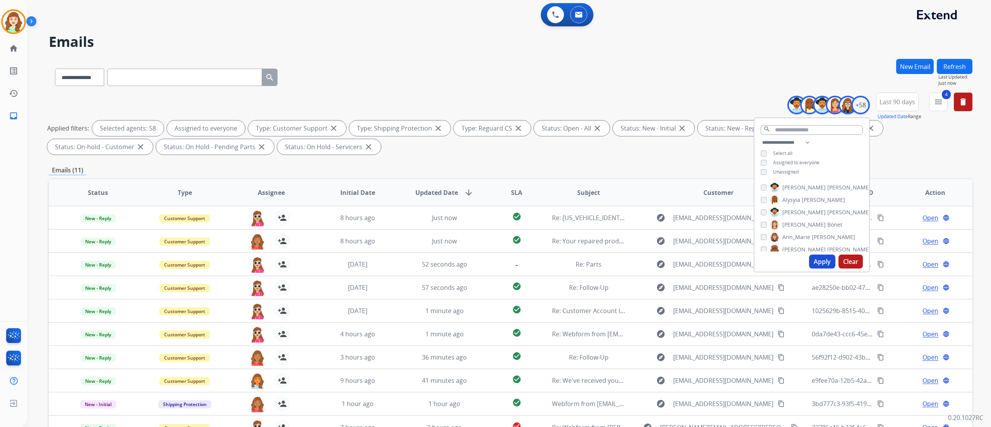
click at [828, 261] on button "Apply" at bounding box center [822, 261] width 26 height 14
click at [816, 256] on button "Apply" at bounding box center [822, 261] width 26 height 14
click at [814, 258] on button "Apply" at bounding box center [822, 261] width 26 height 14
click at [963, 147] on div "Applied filters: Selected agents: 58 Assigned to everyone Type: Customer Suppor…" at bounding box center [509, 137] width 924 height 34
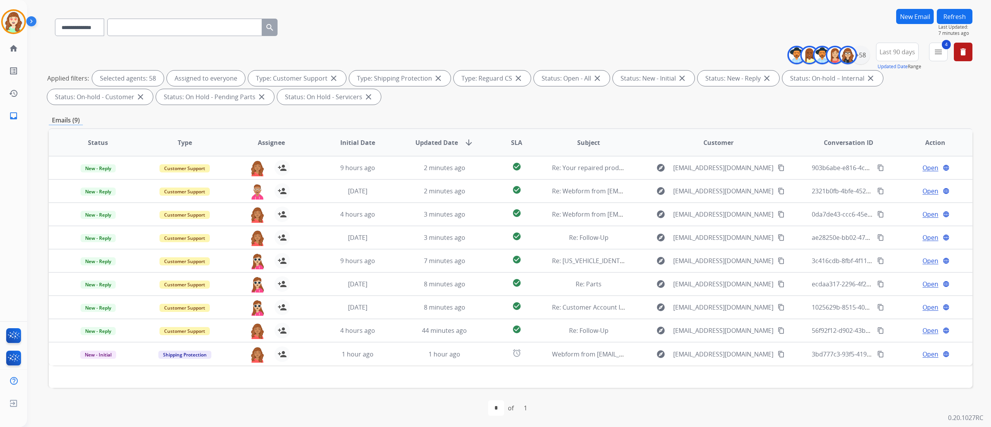
scroll to position [51, 0]
click at [865, 51] on div "+58" at bounding box center [860, 54] width 19 height 19
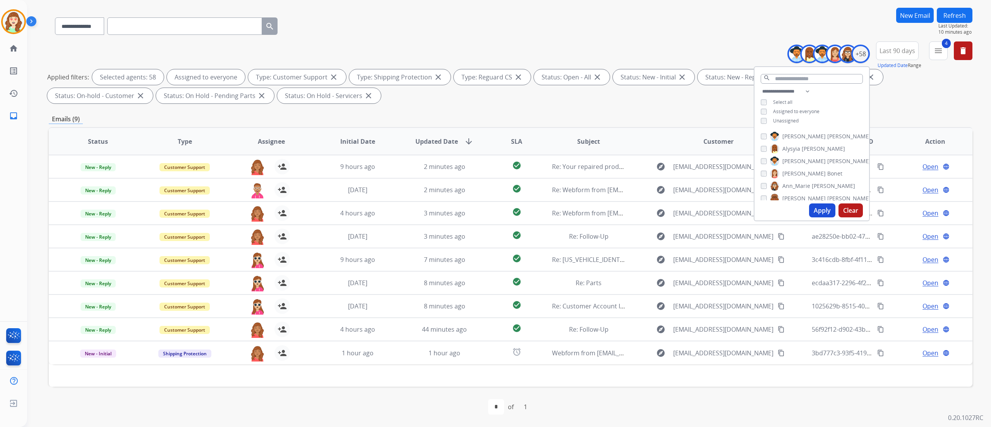
click at [813, 205] on button "Apply" at bounding box center [822, 210] width 26 height 14
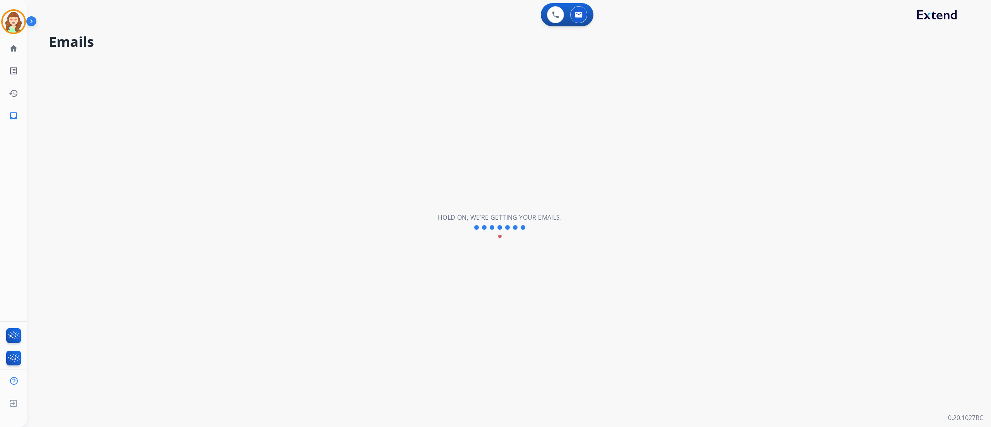
scroll to position [0, 0]
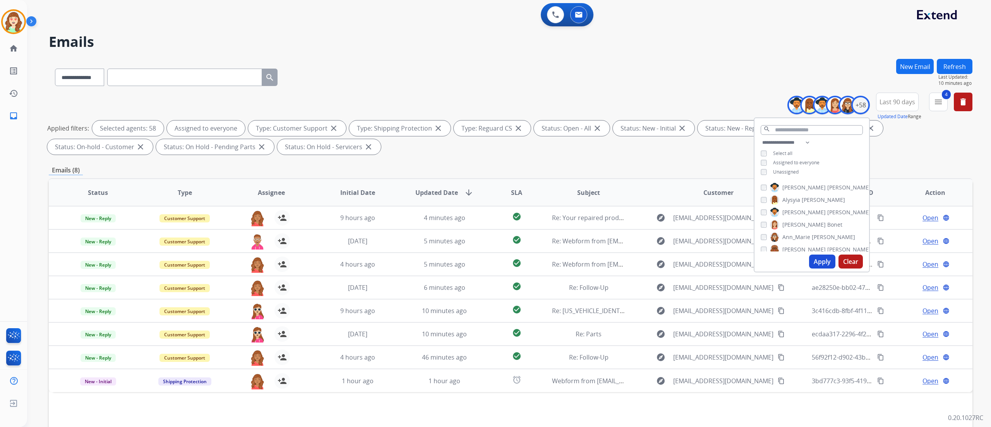
click at [822, 261] on button "Apply" at bounding box center [822, 261] width 26 height 14
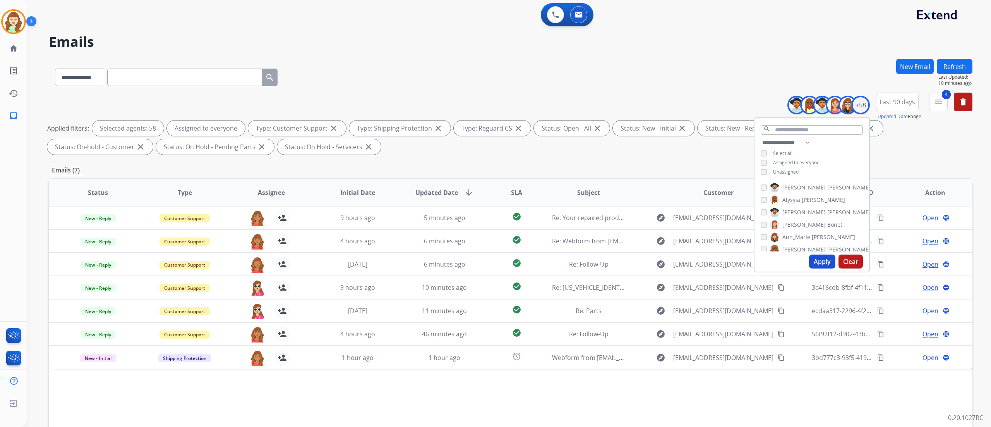
click at [818, 261] on button "Apply" at bounding box center [822, 261] width 26 height 14
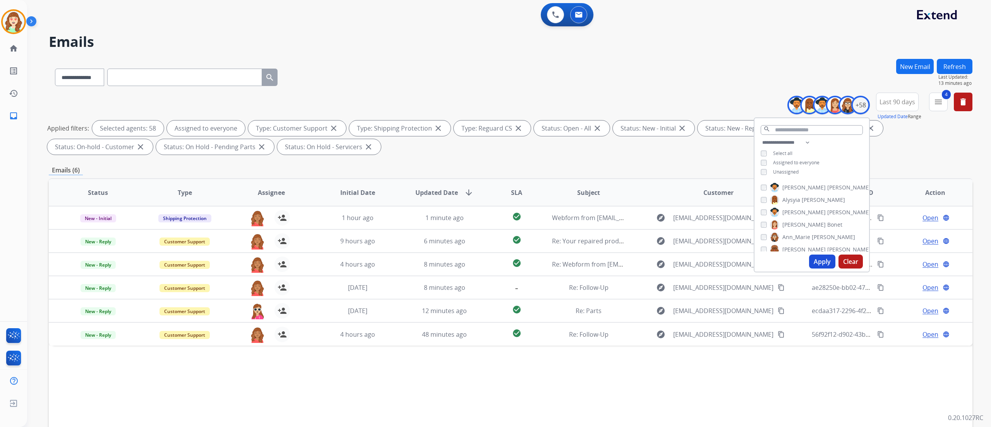
click at [818, 261] on button "Apply" at bounding box center [822, 261] width 26 height 14
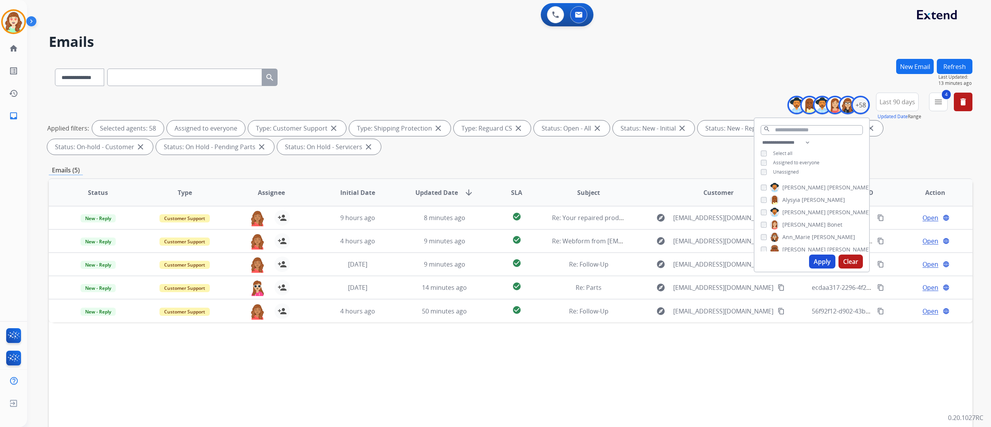
click at [821, 254] on div "Apply Clear" at bounding box center [812, 261] width 115 height 20
click at [819, 260] on button "Apply" at bounding box center [822, 261] width 26 height 14
click at [816, 261] on button "Apply" at bounding box center [822, 261] width 26 height 14
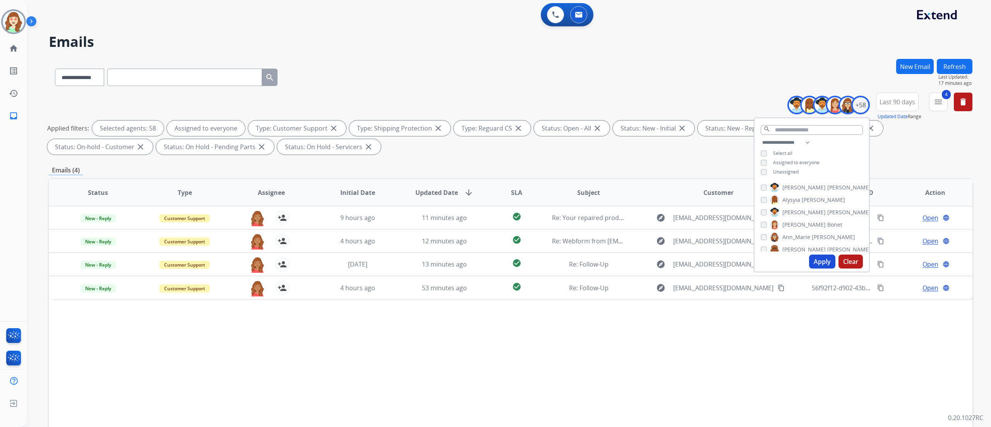
click at [112, 336] on div "Status Type Assignee Initial Date Updated Date arrow_downward SLA Subject Custo…" at bounding box center [511, 307] width 924 height 259
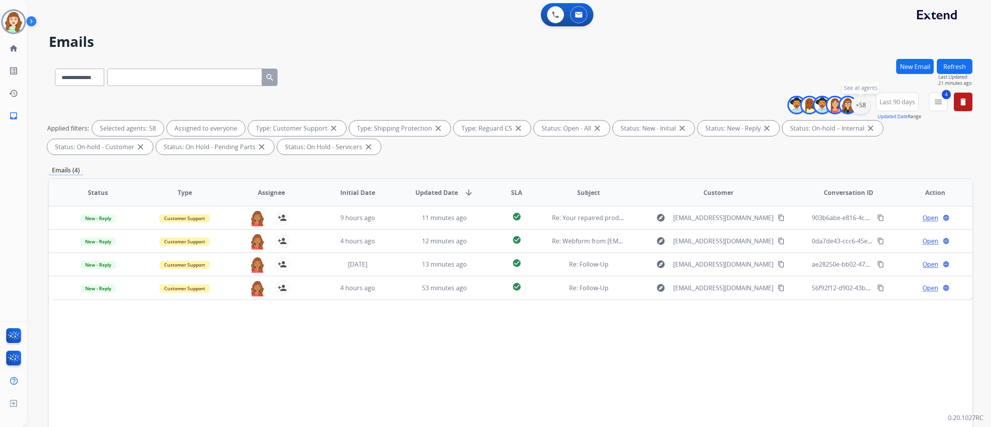
click at [859, 106] on div "+58" at bounding box center [860, 105] width 19 height 19
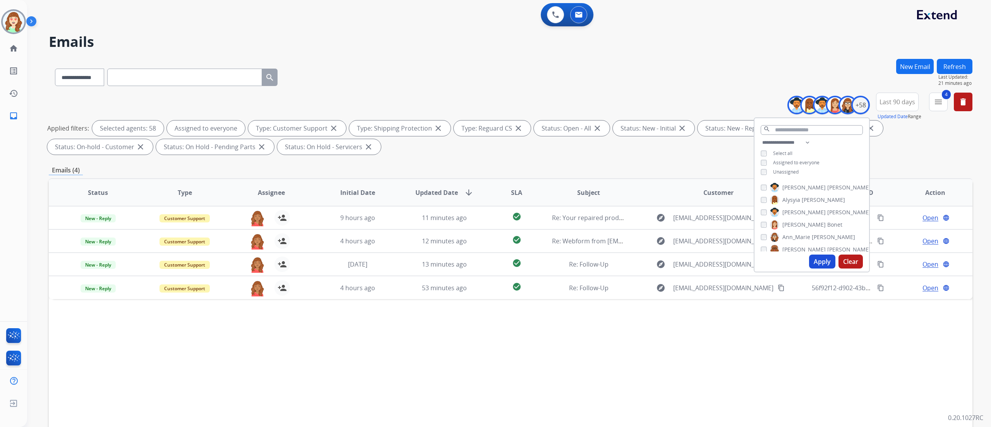
click at [813, 263] on button "Apply" at bounding box center [822, 261] width 26 height 14
click at [93, 333] on div "Status Type Assignee Initial Date Updated Date arrow_downward SLA Subject Custo…" at bounding box center [511, 307] width 924 height 259
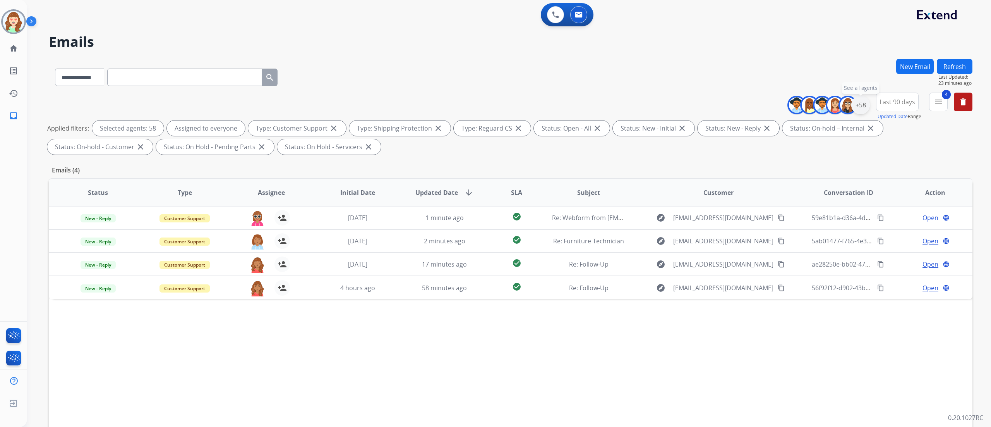
click at [864, 105] on div "+58" at bounding box center [860, 105] width 19 height 19
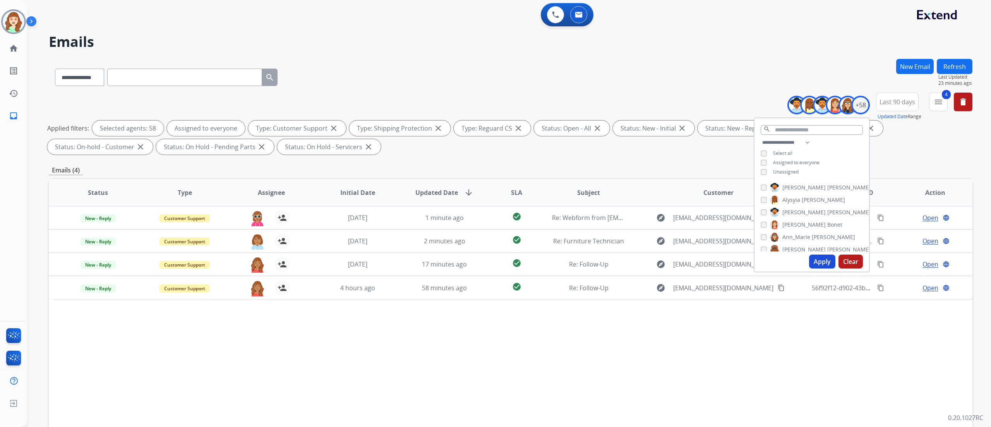
click at [821, 262] on button "Apply" at bounding box center [822, 261] width 26 height 14
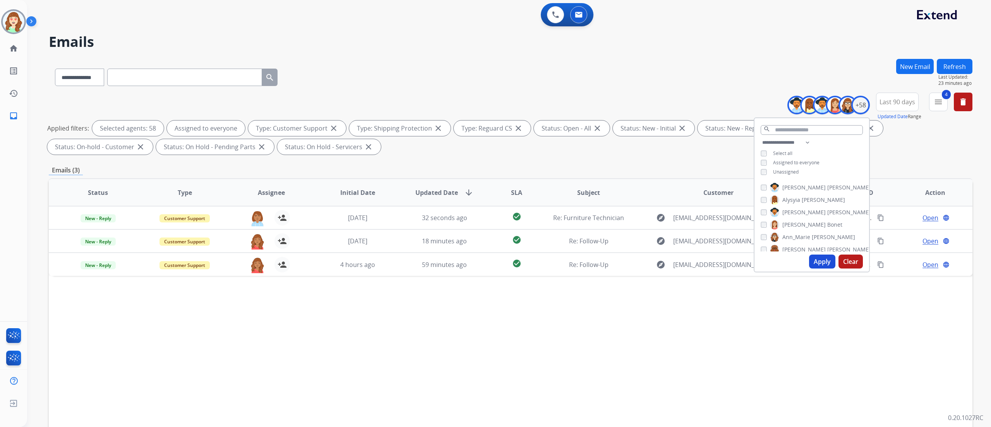
click at [444, 331] on div "Status Type Assignee Initial Date Updated Date arrow_downward SLA Subject Custo…" at bounding box center [511, 307] width 924 height 259
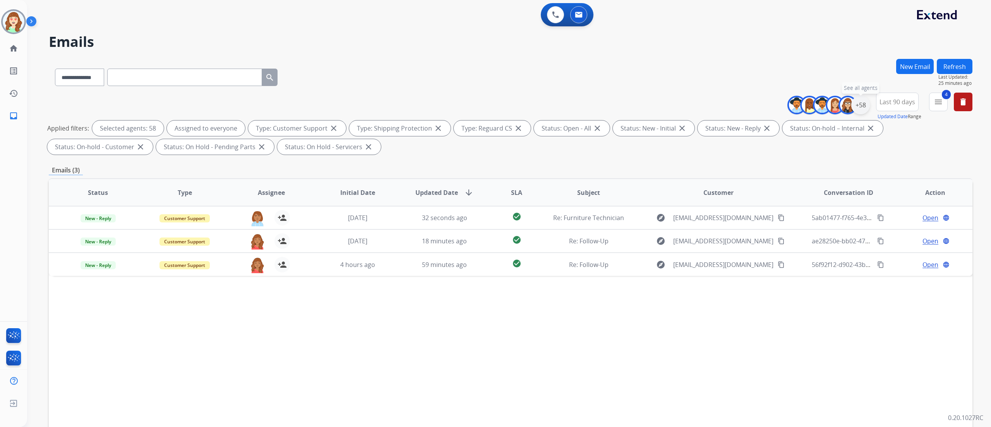
click at [863, 106] on div "+58" at bounding box center [860, 105] width 19 height 19
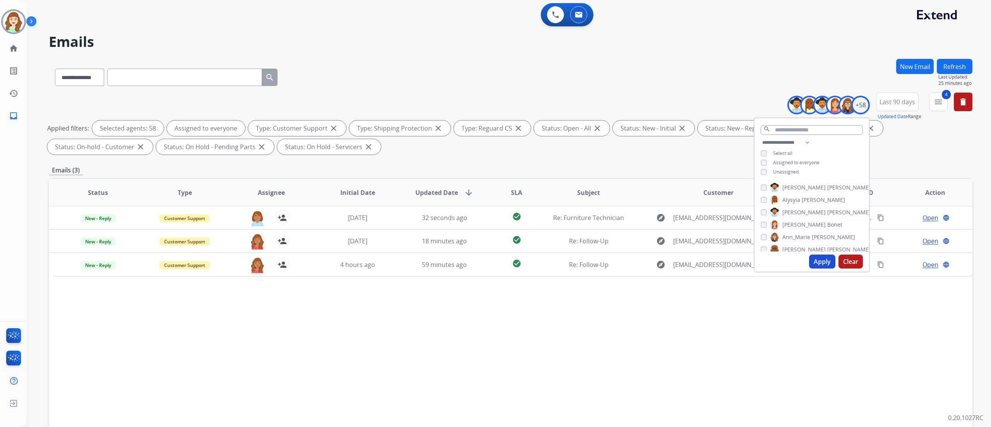
click at [815, 260] on button "Apply" at bounding box center [822, 261] width 26 height 14
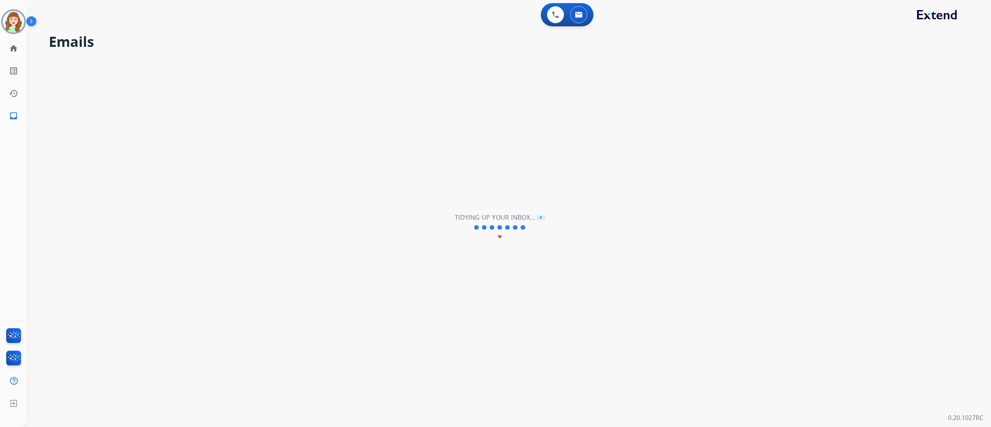
click at [92, 130] on div "**********" at bounding box center [499, 227] width 945 height 399
click at [586, 18] on button at bounding box center [578, 14] width 17 height 17
click at [576, 18] on button at bounding box center [578, 14] width 17 height 17
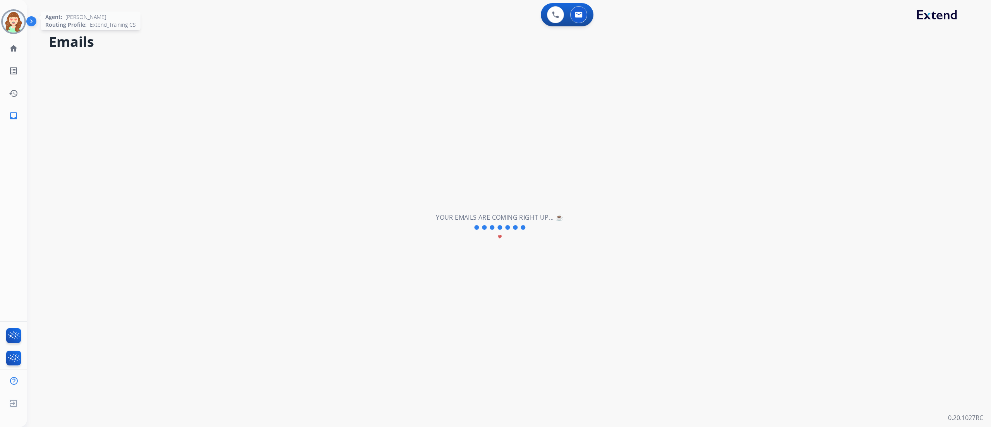
click at [21, 21] on img at bounding box center [14, 22] width 22 height 22
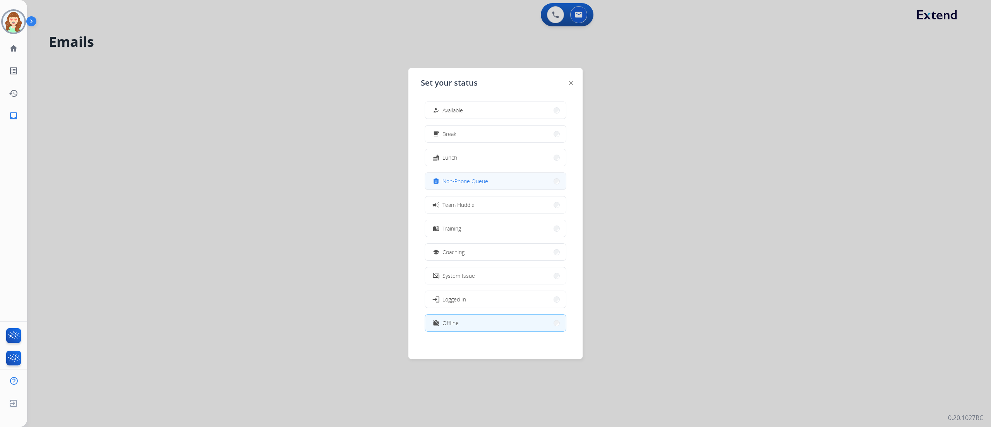
click at [493, 185] on button "assignment Non-Phone Queue" at bounding box center [495, 181] width 141 height 17
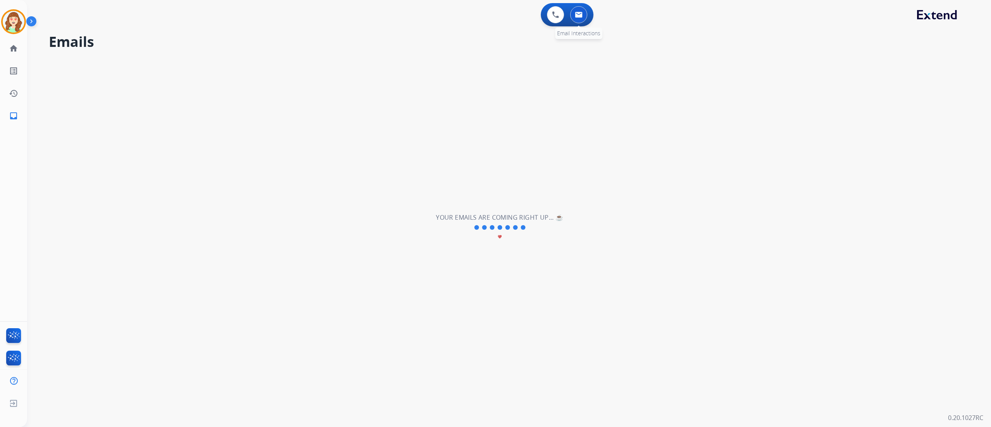
click at [583, 17] on button at bounding box center [578, 14] width 17 height 17
click at [90, 158] on div "**********" at bounding box center [499, 227] width 945 height 399
click at [12, 24] on img at bounding box center [14, 22] width 22 height 22
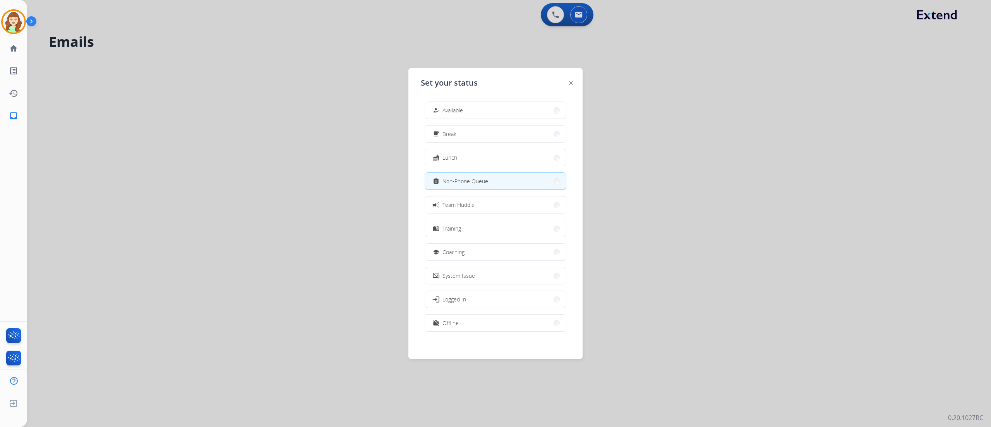
click at [310, 221] on div at bounding box center [495, 213] width 991 height 427
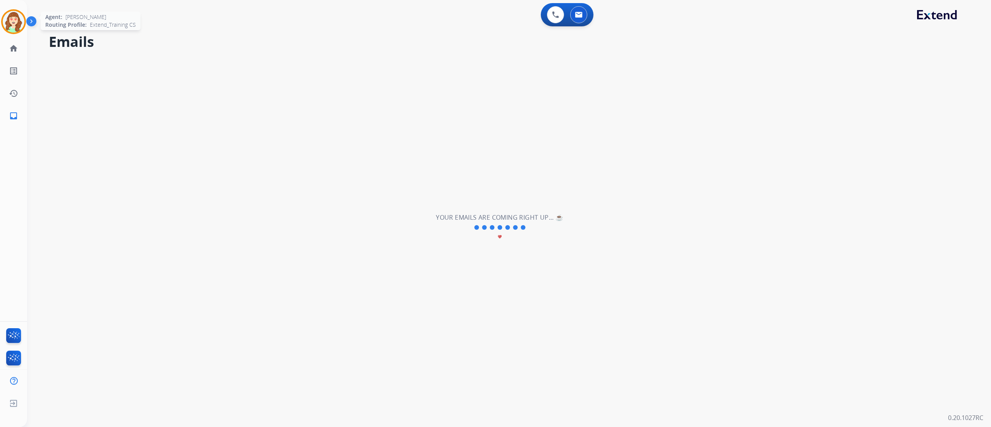
click at [7, 16] on img at bounding box center [14, 22] width 22 height 22
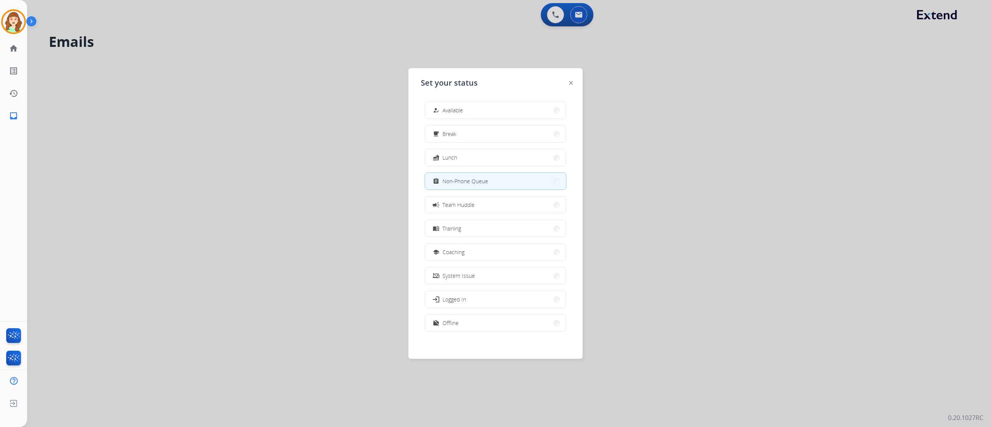
click at [684, 182] on div at bounding box center [495, 213] width 991 height 427
